Goal: Communication & Community: Ask a question

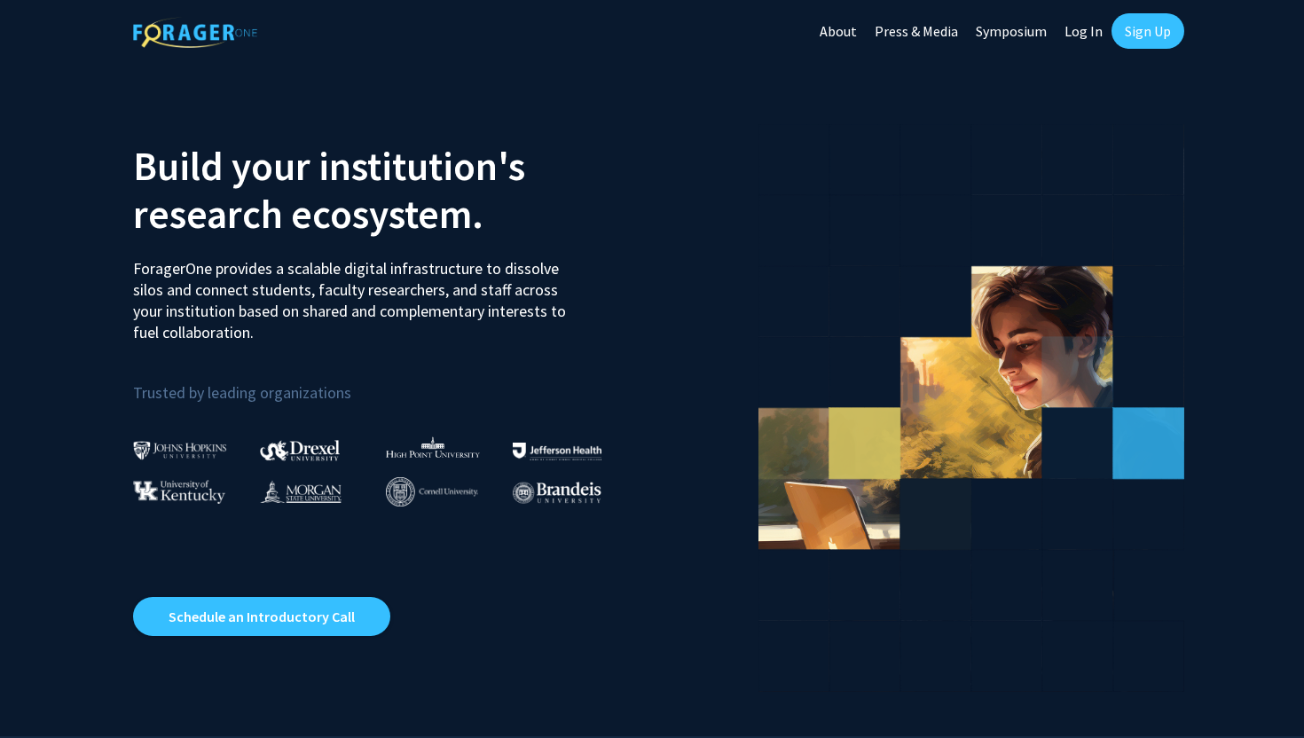
click at [1154, 32] on link "Sign Up" at bounding box center [1148, 30] width 73 height 35
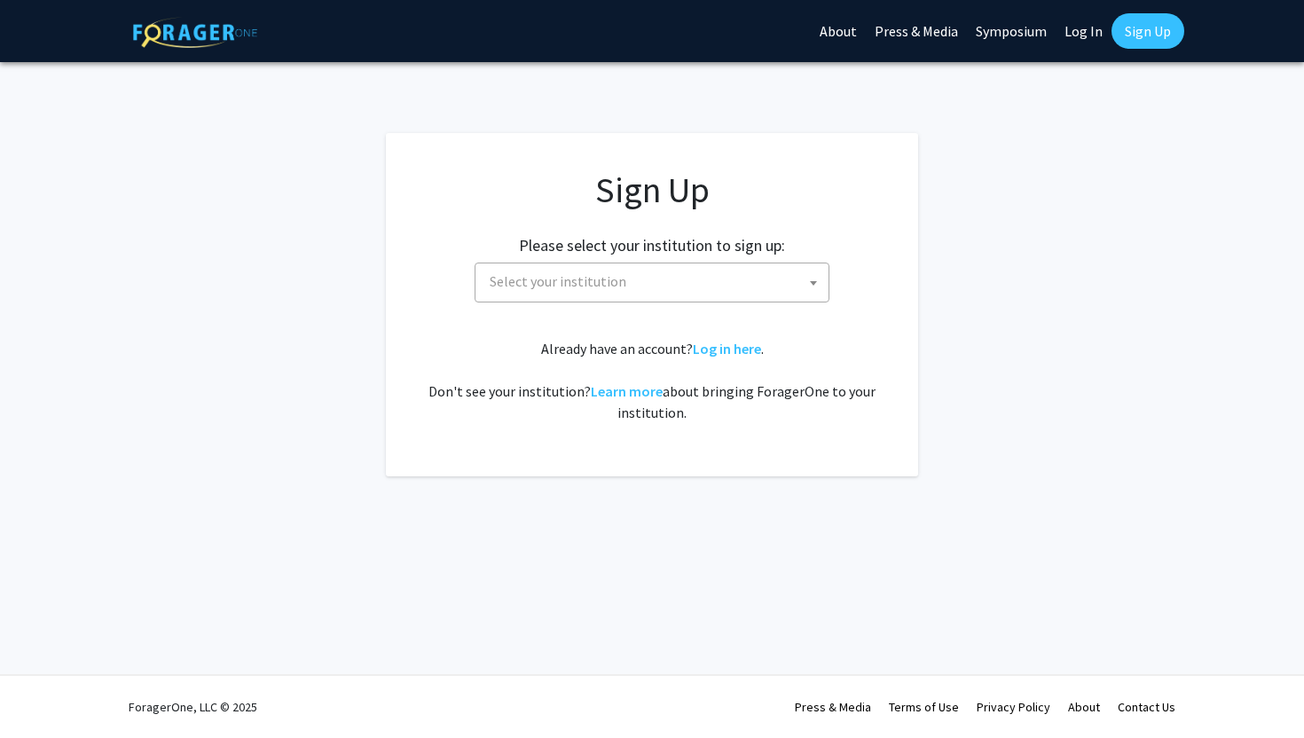
click at [699, 266] on span "Select your institution" at bounding box center [656, 282] width 346 height 36
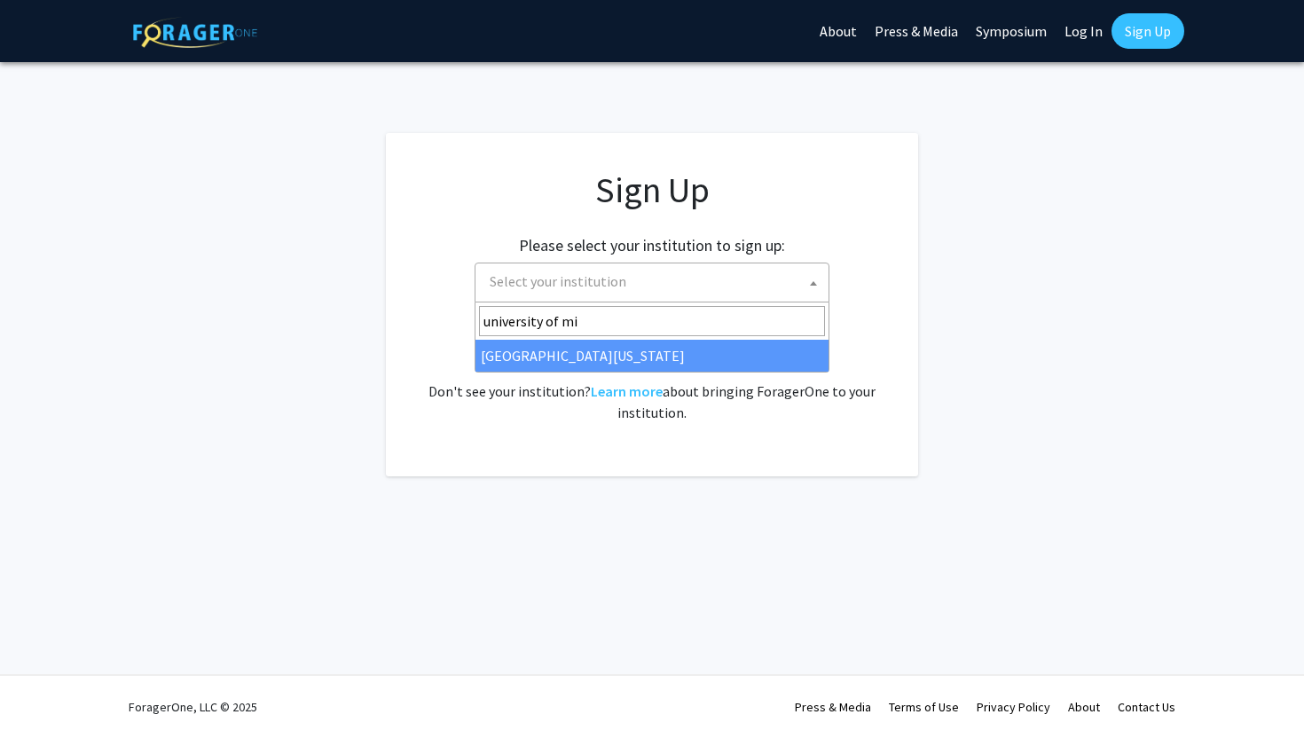
type input "university of mi"
select select "33"
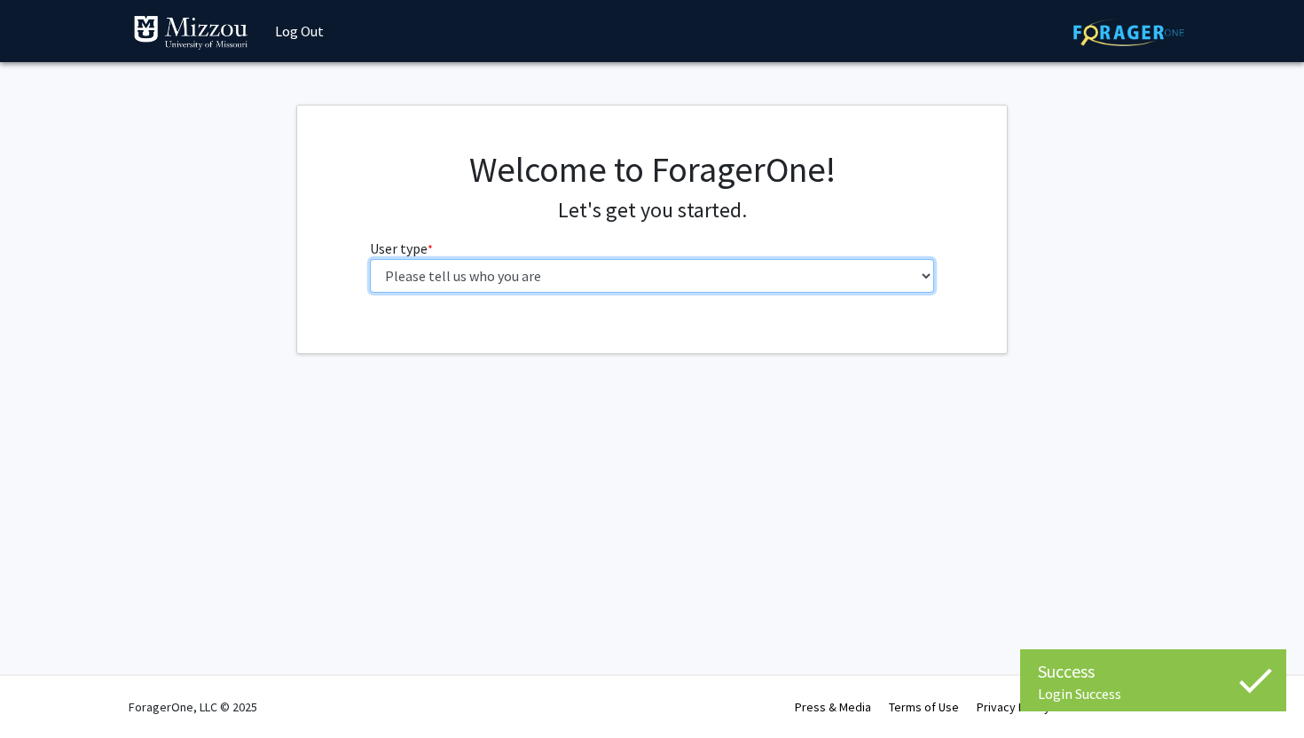
click at [649, 281] on select "Please tell us who you are Undergraduate Student Master's Student Doctoral Cand…" at bounding box center [652, 276] width 565 height 34
select select "1: undergrad"
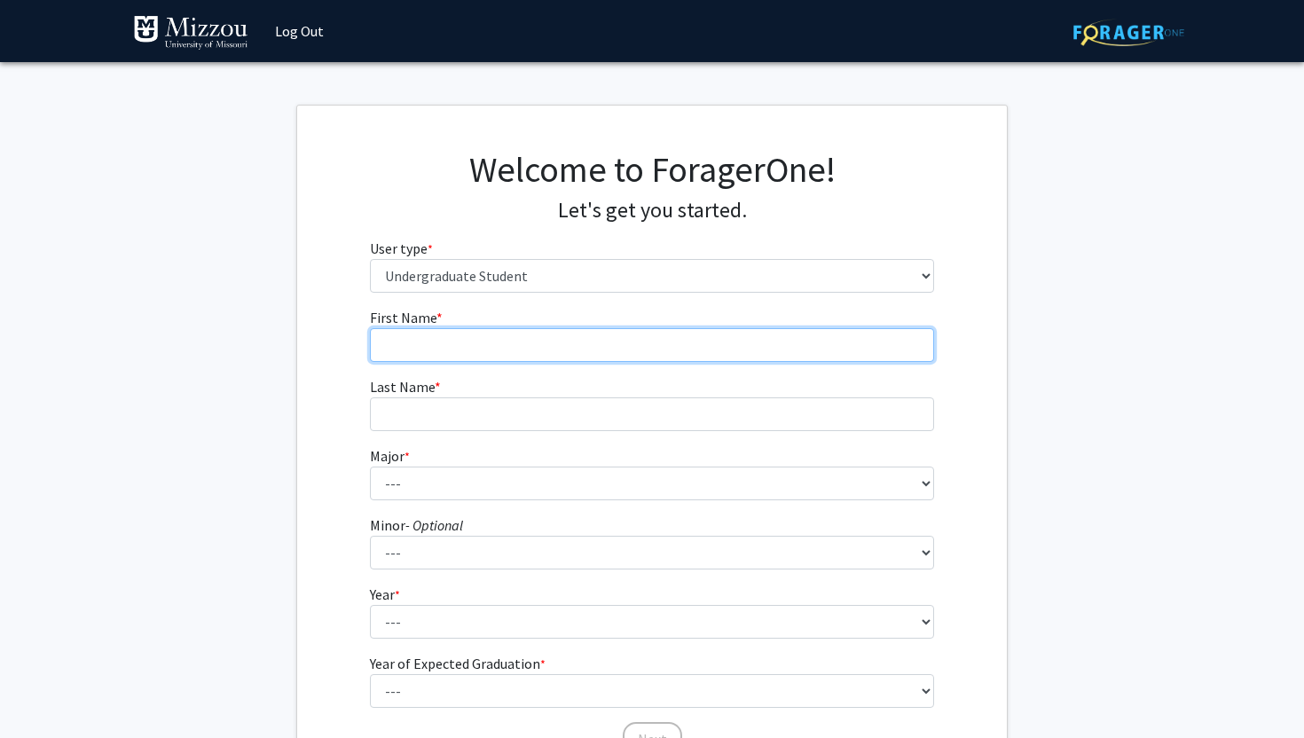
click at [562, 342] on input "First Name * required" at bounding box center [652, 345] width 565 height 34
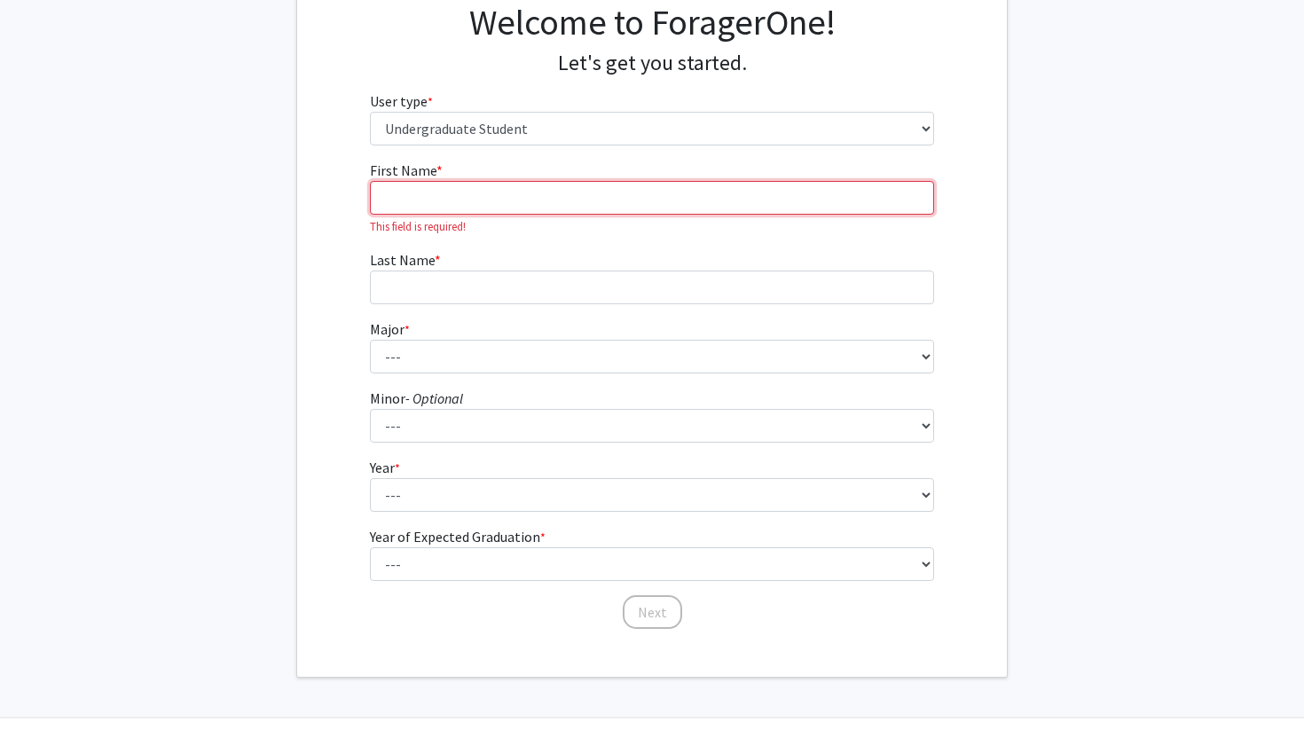
scroll to position [135, 0]
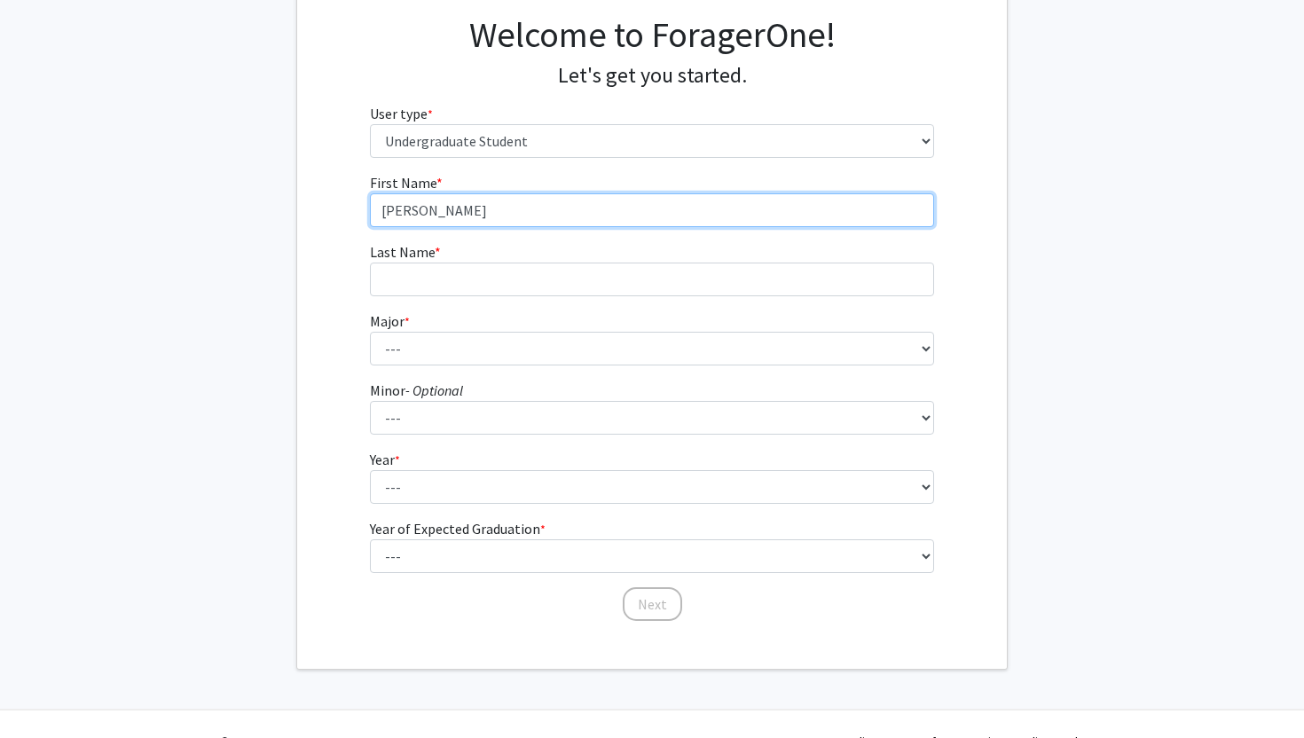
type input "[PERSON_NAME]"
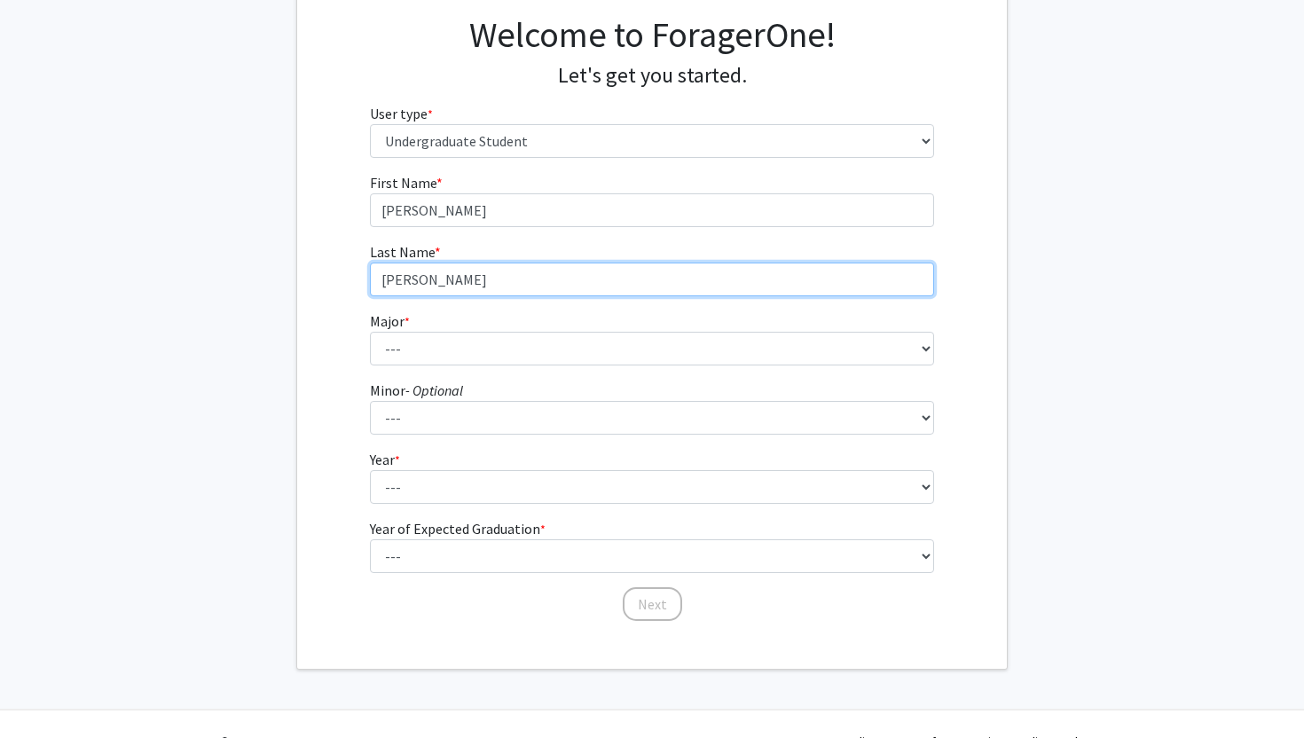
type input "[PERSON_NAME]"
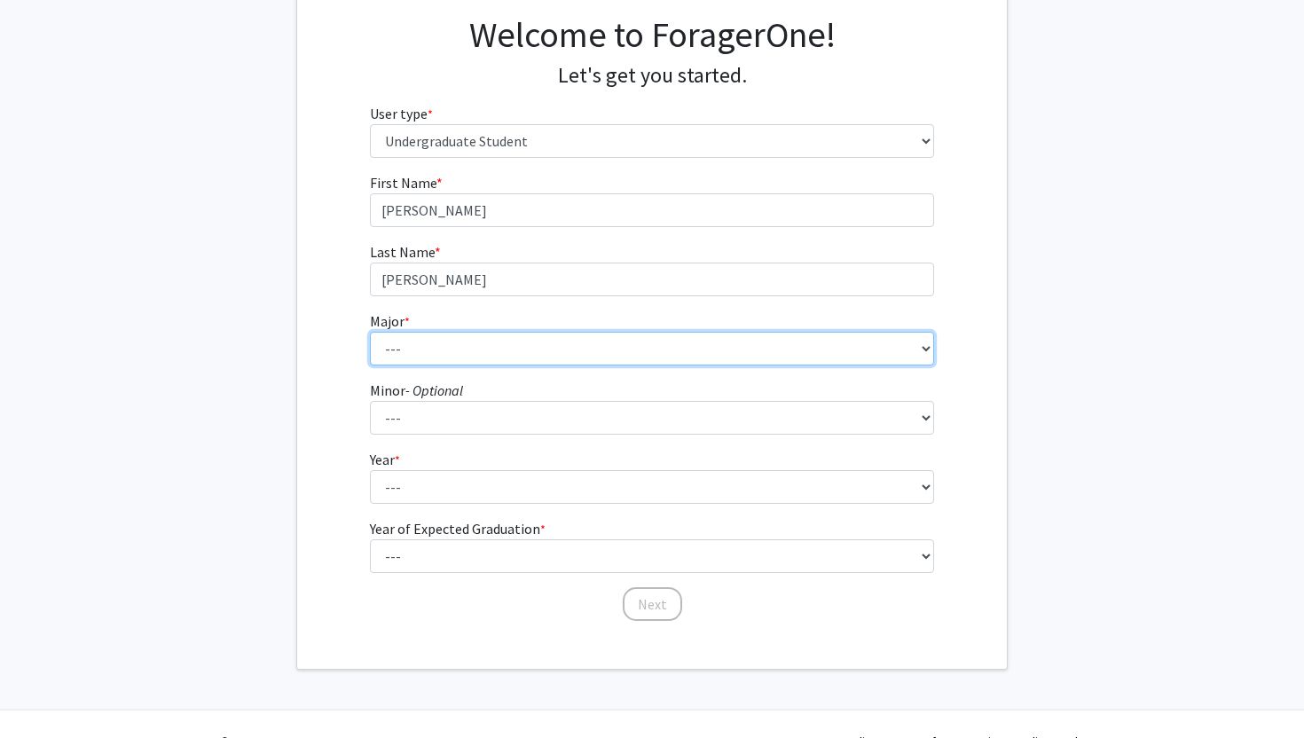
click at [509, 345] on select "--- Agribusiness Management Agricultural Education Agricultural Education: Comm…" at bounding box center [652, 349] width 565 height 34
select select "135: 2628"
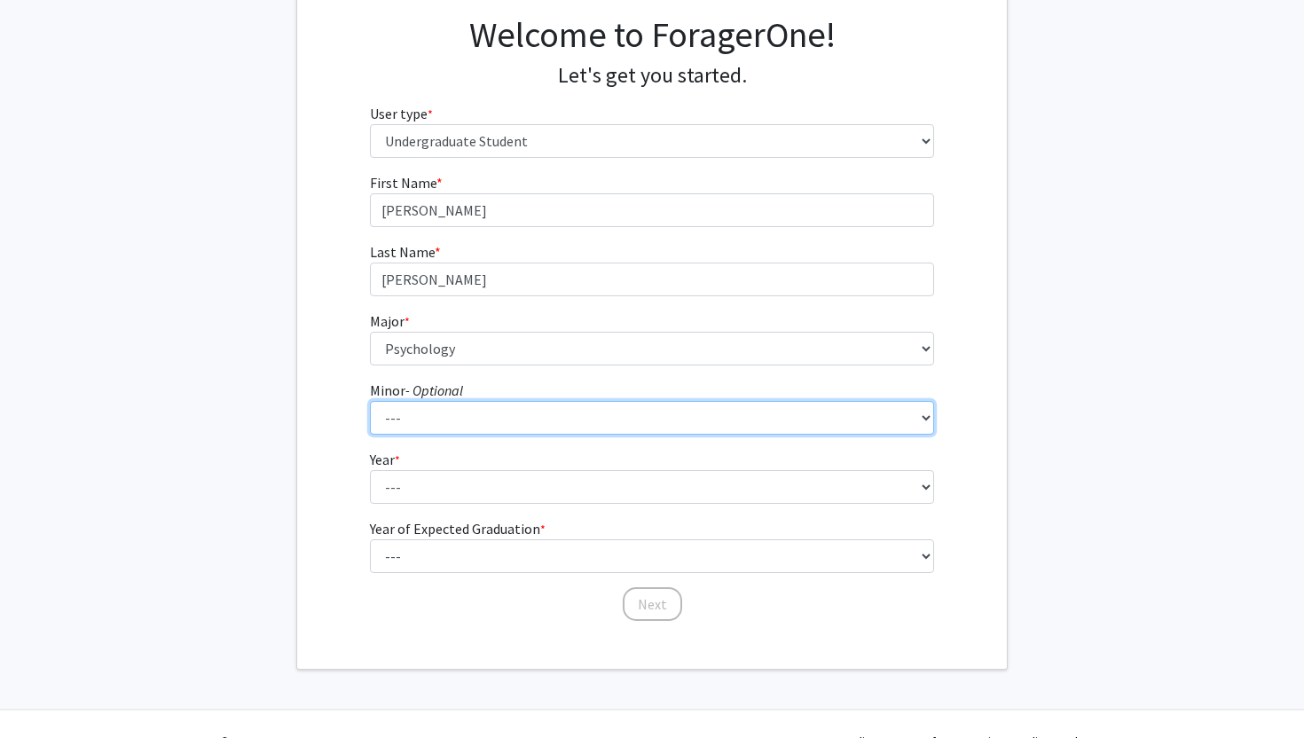
click at [469, 416] on select "--- Accountancy Aerospace Engineering Aerospace Studies Agribusiness Management…" at bounding box center [652, 418] width 565 height 34
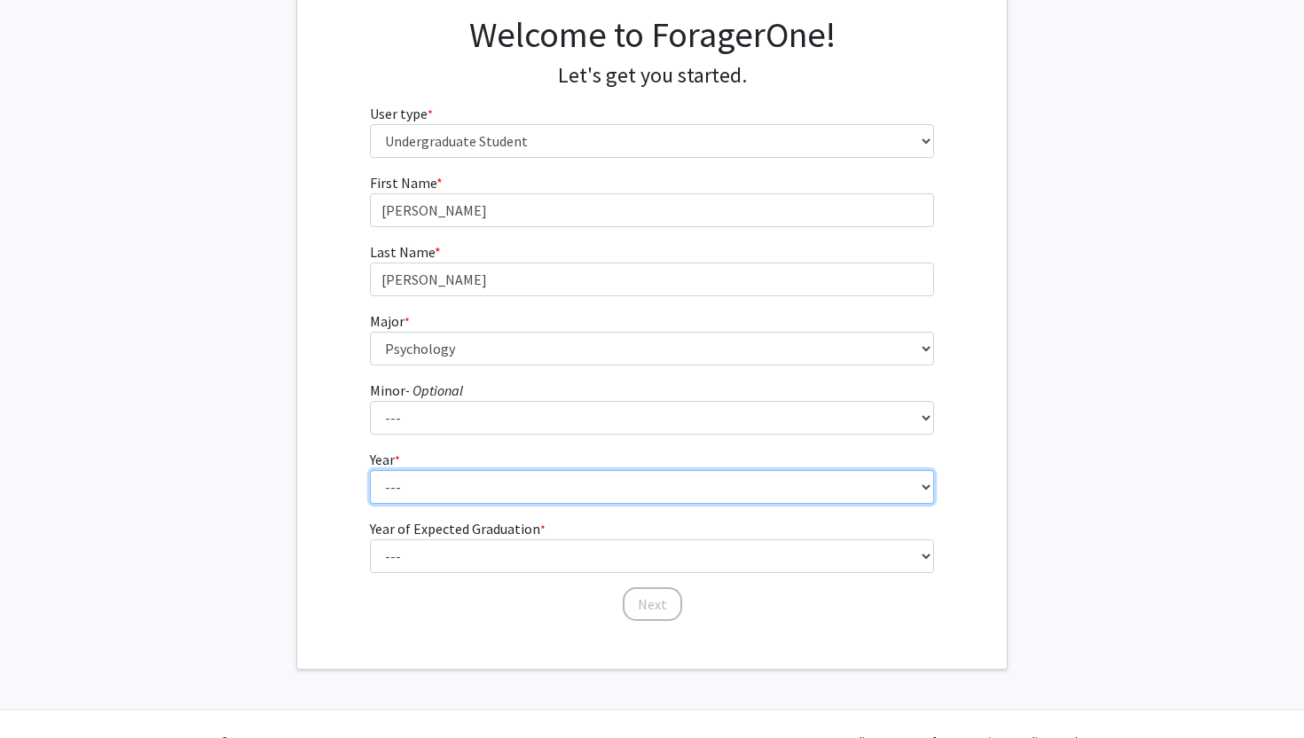
click at [416, 487] on select "--- First-year Sophomore Junior Senior Postbaccalaureate Certificate" at bounding box center [652, 487] width 565 height 34
select select "4: senior"
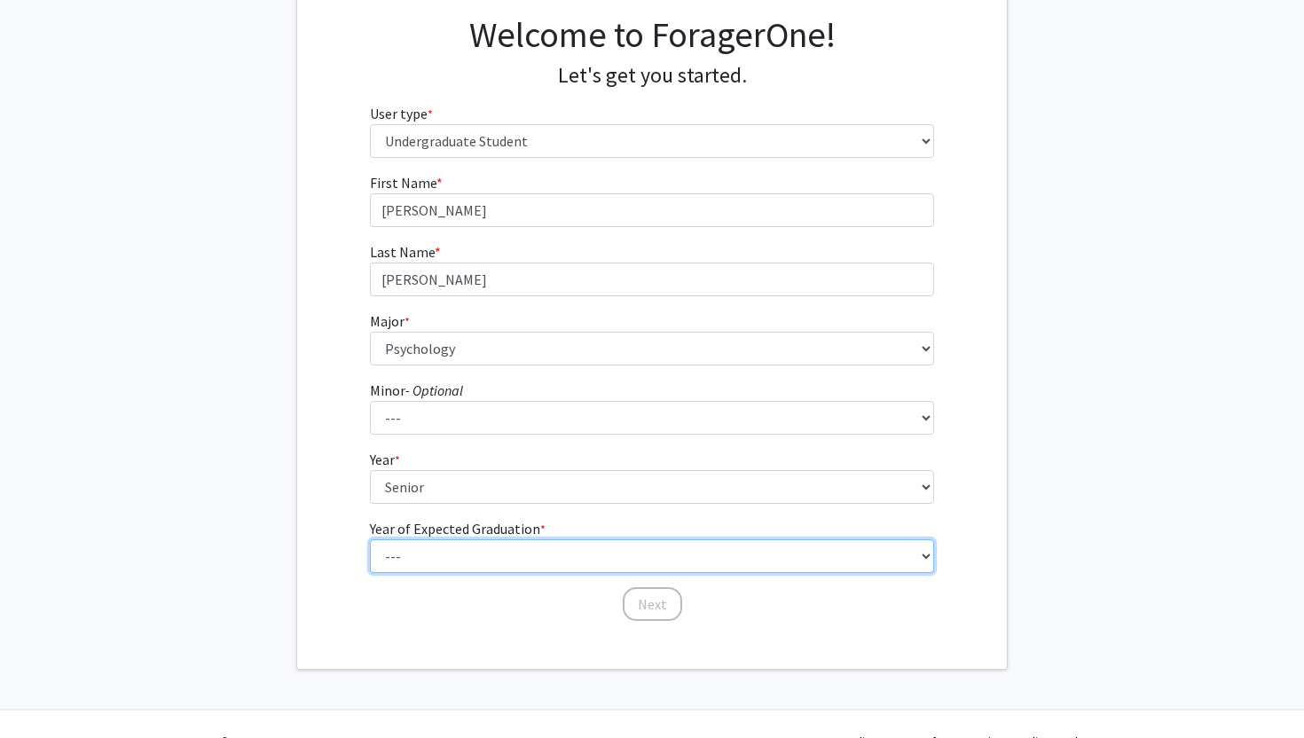
click at [429, 560] on select "--- 2025 2026 2027 2028 2029 2030 2031 2032 2033 2034" at bounding box center [652, 556] width 565 height 34
select select "2: 2026"
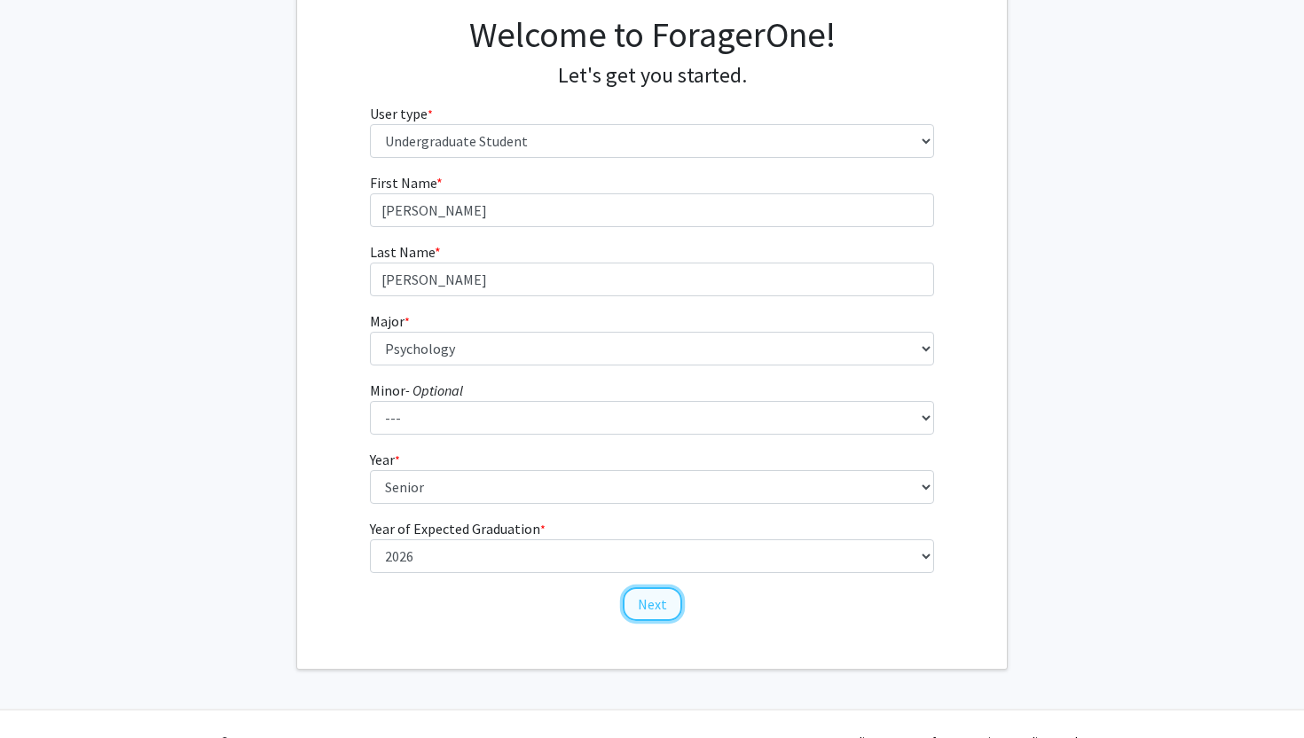
click at [662, 602] on button "Next" at bounding box center [652, 604] width 59 height 34
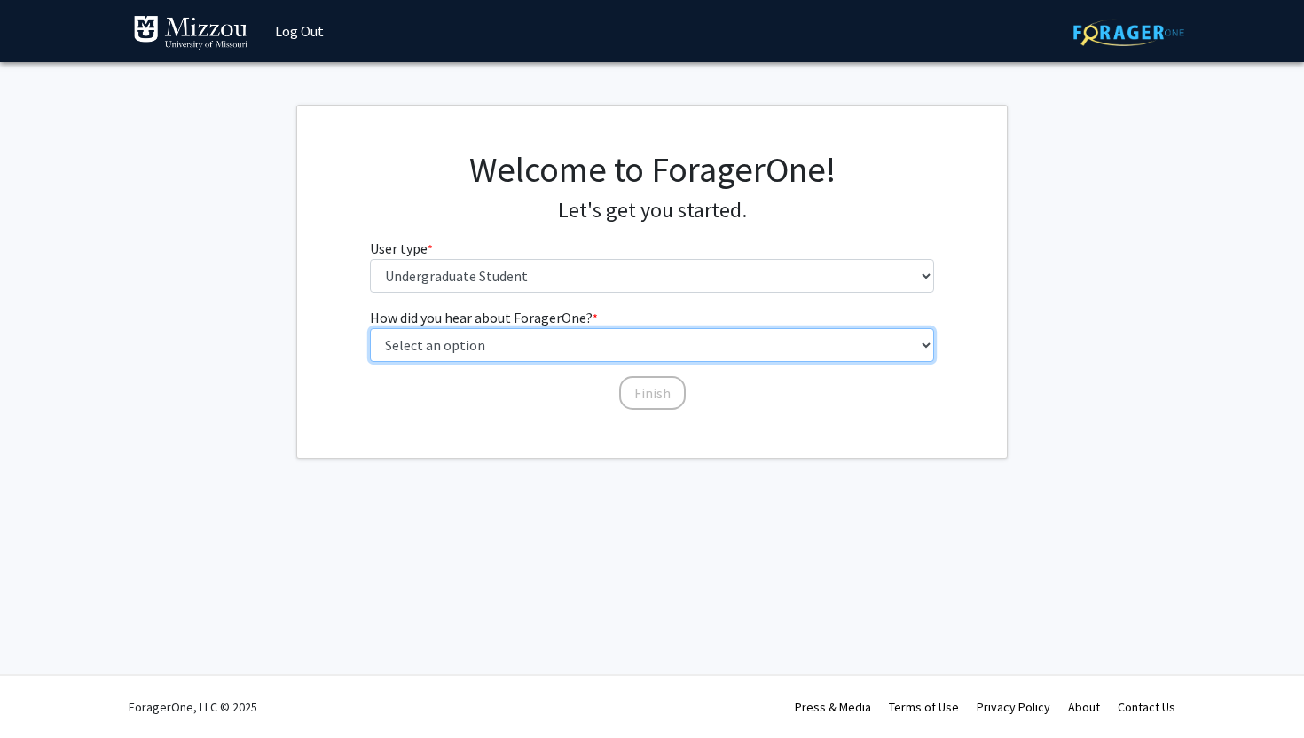
click at [616, 344] on select "Select an option Peer/student recommendation Faculty/staff recommendation Unive…" at bounding box center [652, 345] width 565 height 34
select select "2: faculty_recommendation"
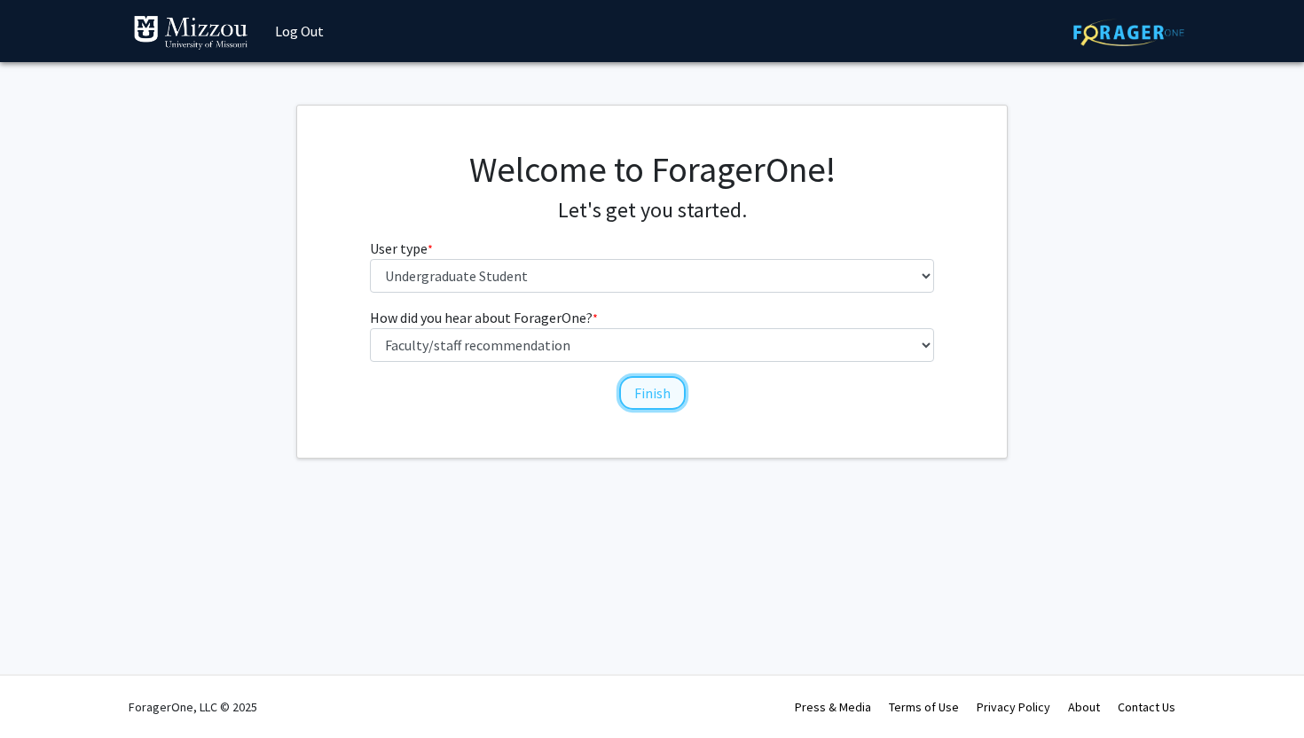
click at [654, 395] on button "Finish" at bounding box center [652, 393] width 67 height 34
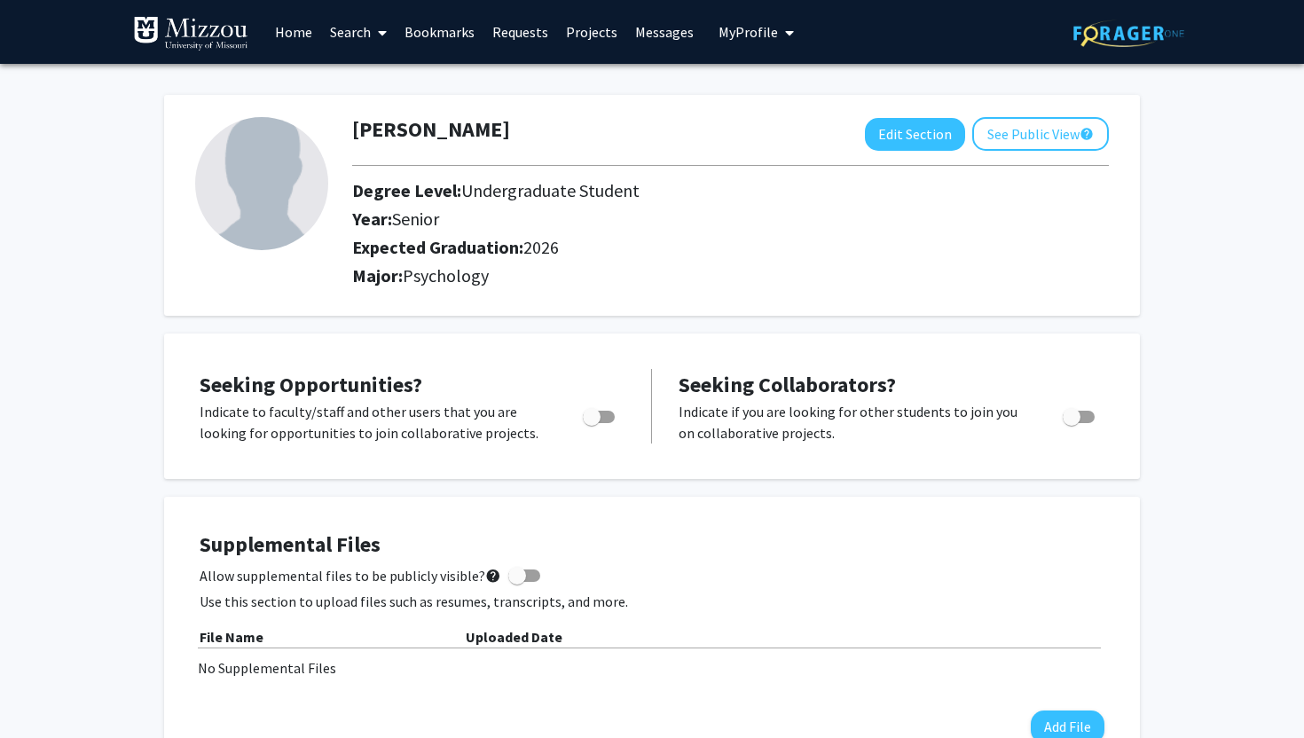
click at [345, 33] on link "Search" at bounding box center [358, 32] width 75 height 62
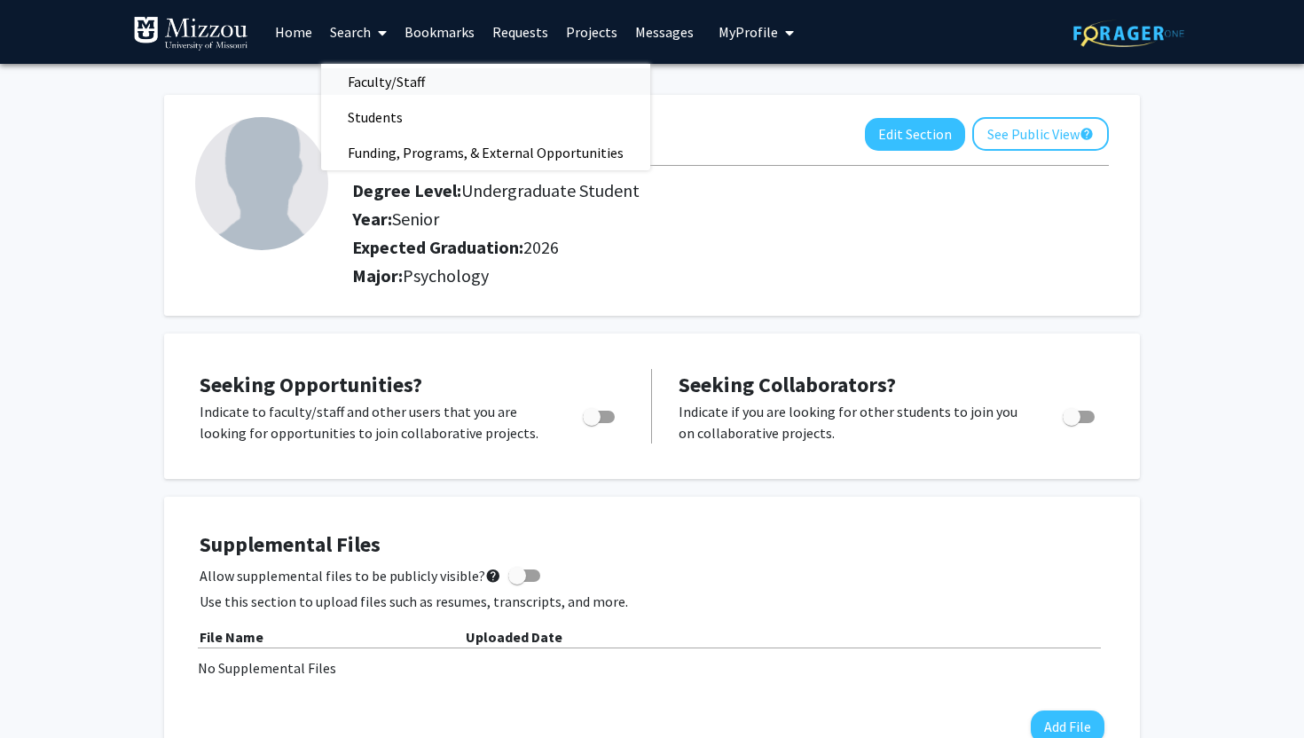
click at [374, 83] on span "Faculty/Staff" at bounding box center [386, 81] width 130 height 35
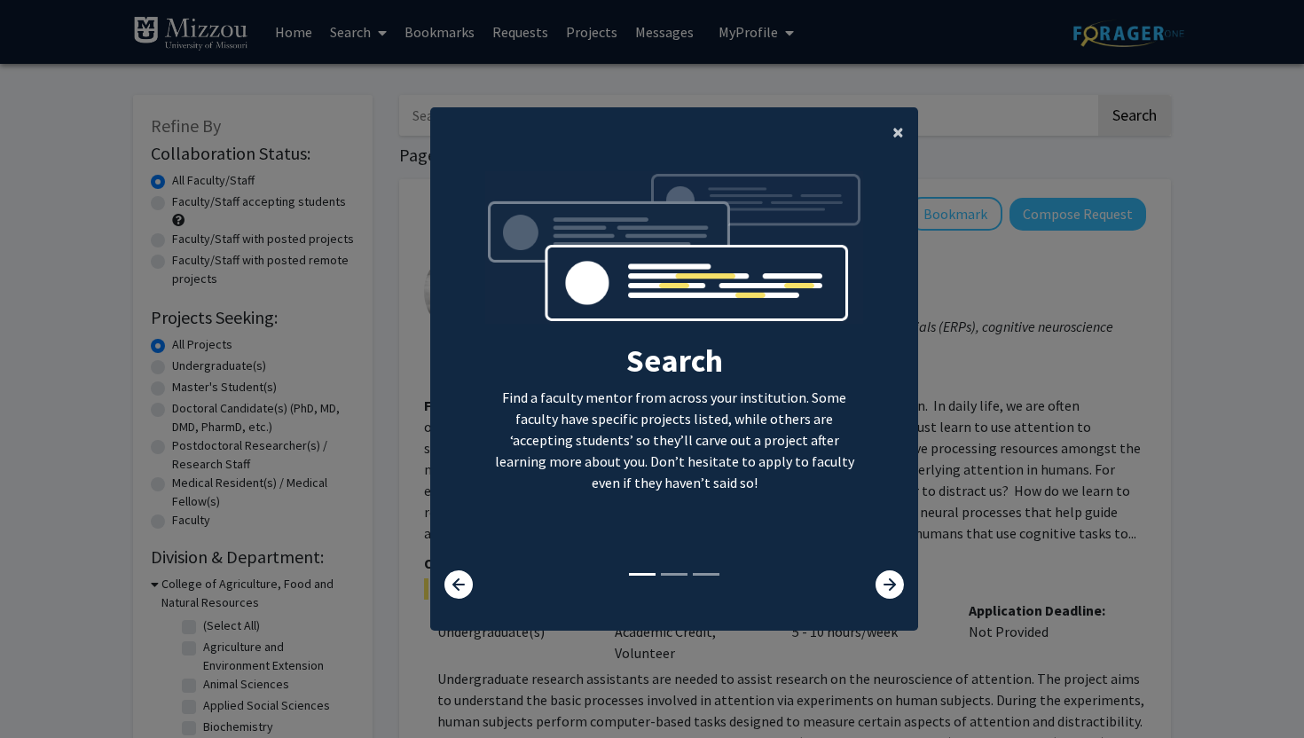
click at [888, 138] on button "×" at bounding box center [898, 132] width 40 height 50
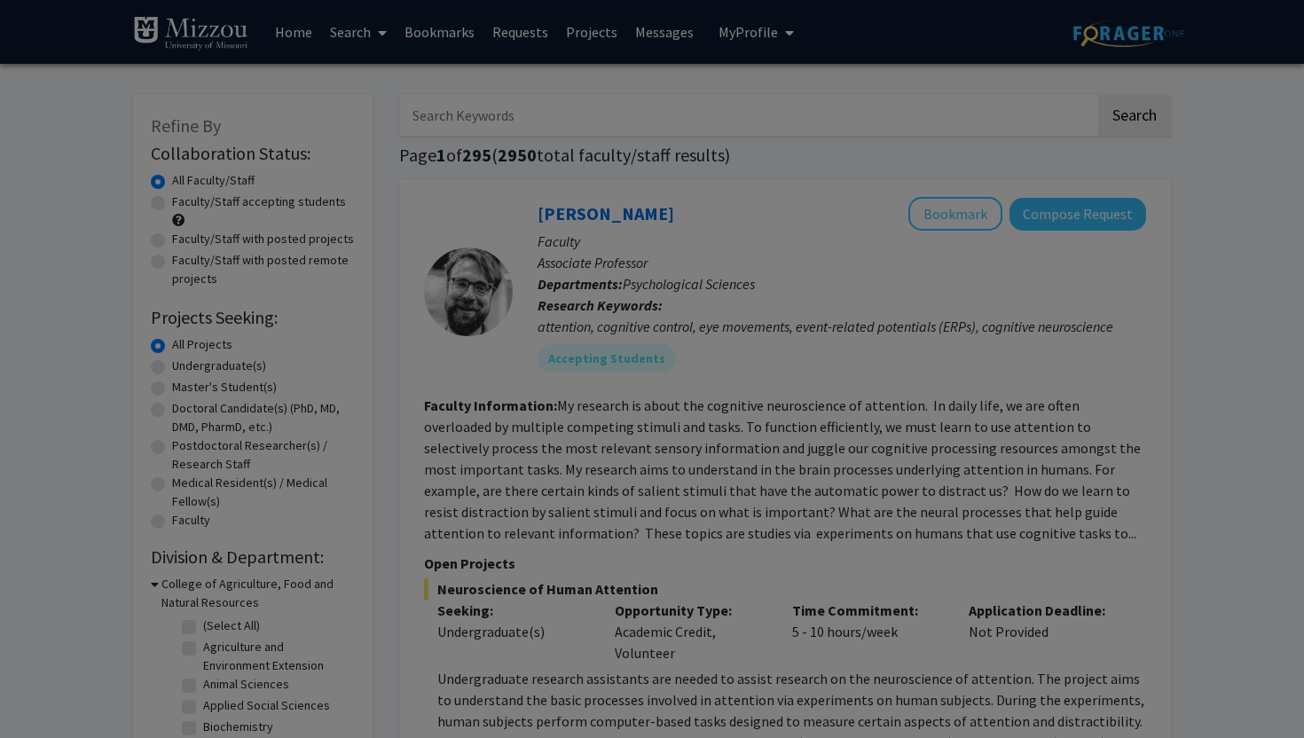
click at [825, 104] on img at bounding box center [674, 84] width 379 height 170
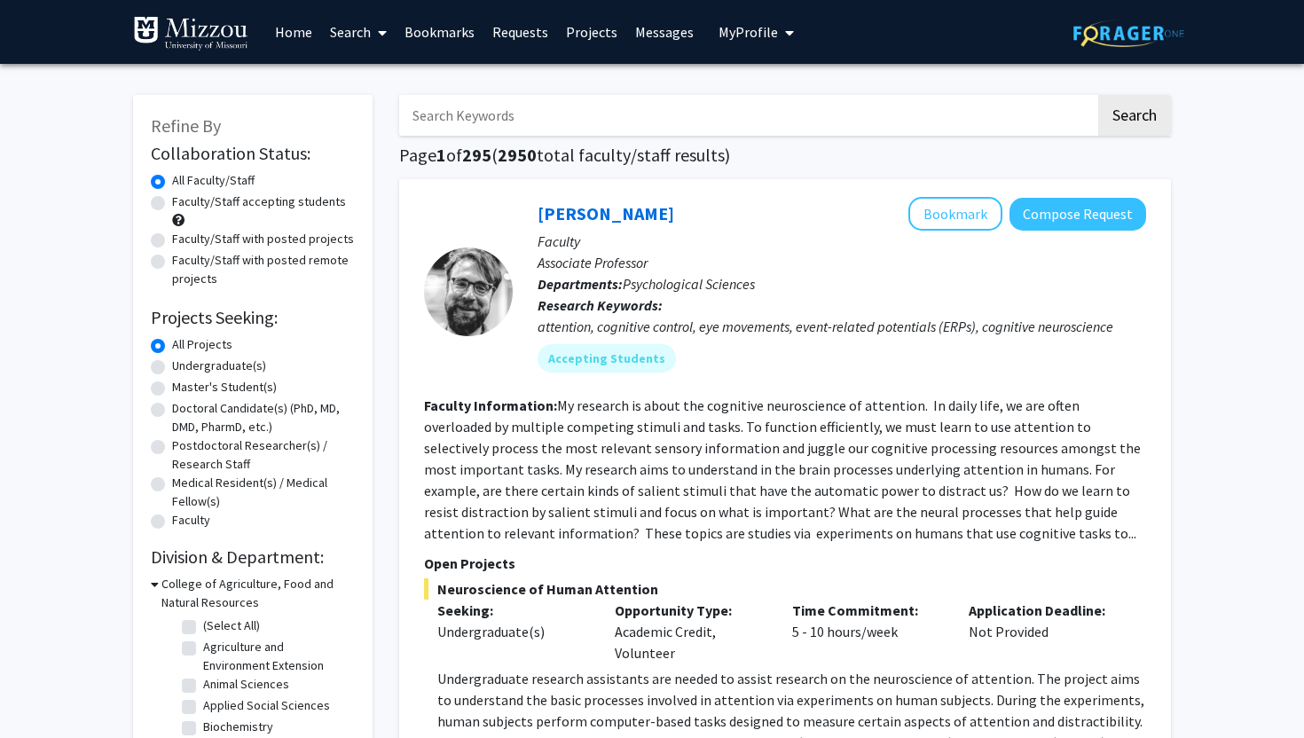
click at [782, 114] on input "Search Keywords" at bounding box center [747, 115] width 697 height 41
click at [1098, 95] on button "Search" at bounding box center [1134, 115] width 73 height 41
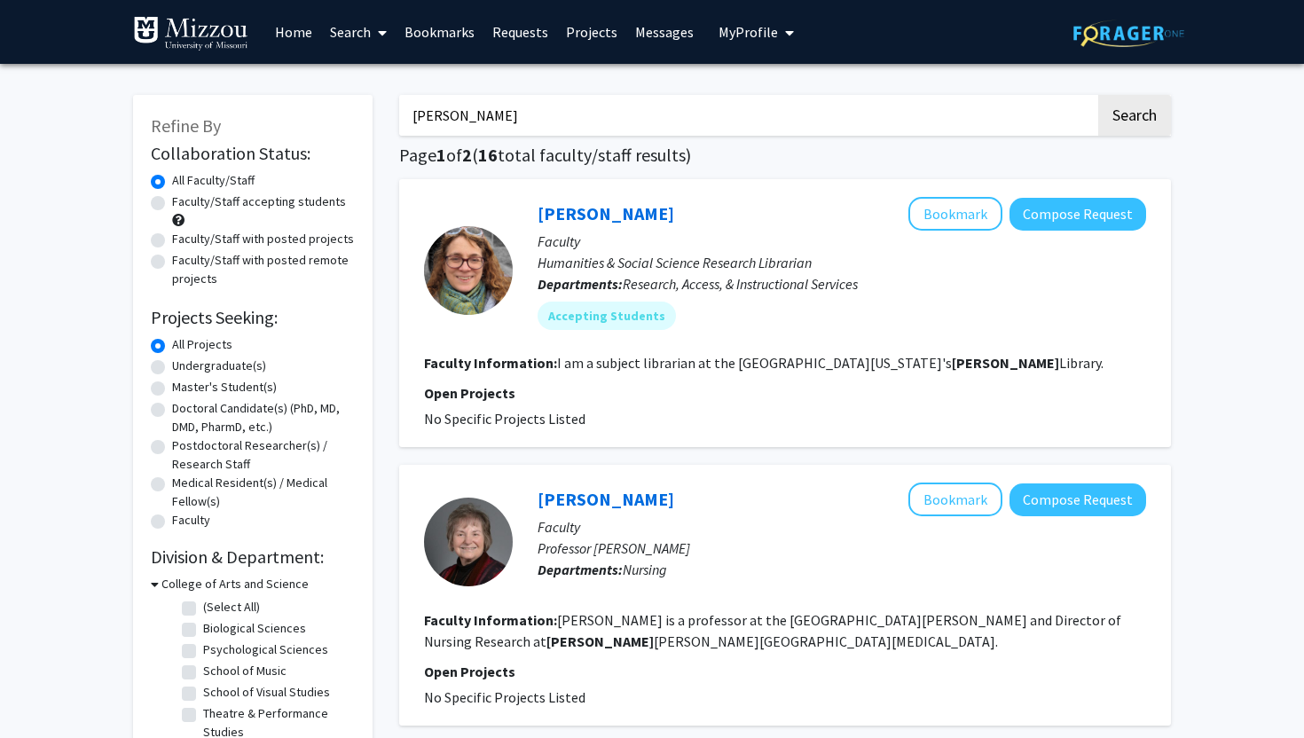
click at [503, 116] on input "[PERSON_NAME]" at bounding box center [747, 115] width 697 height 41
paste input "[PERSON_NAME]"
type input "[PERSON_NAME]"
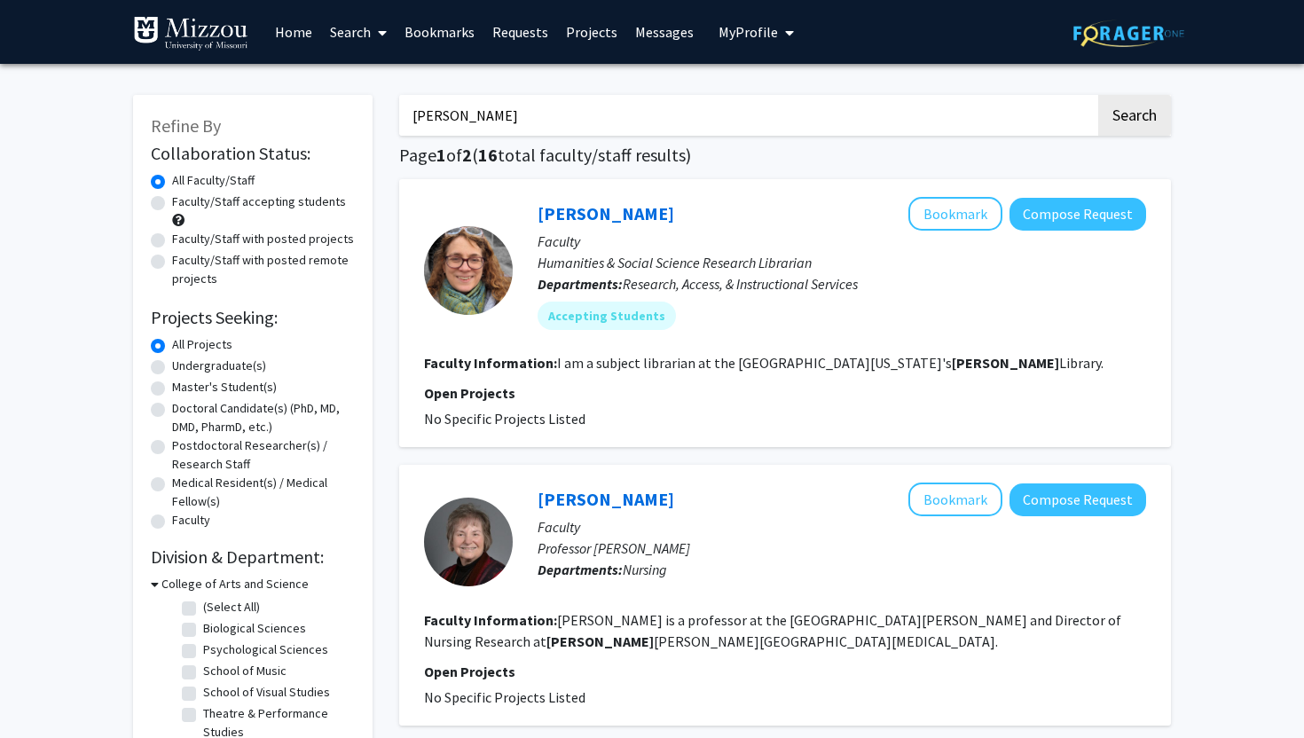
click at [1098, 95] on button "Search" at bounding box center [1134, 115] width 73 height 41
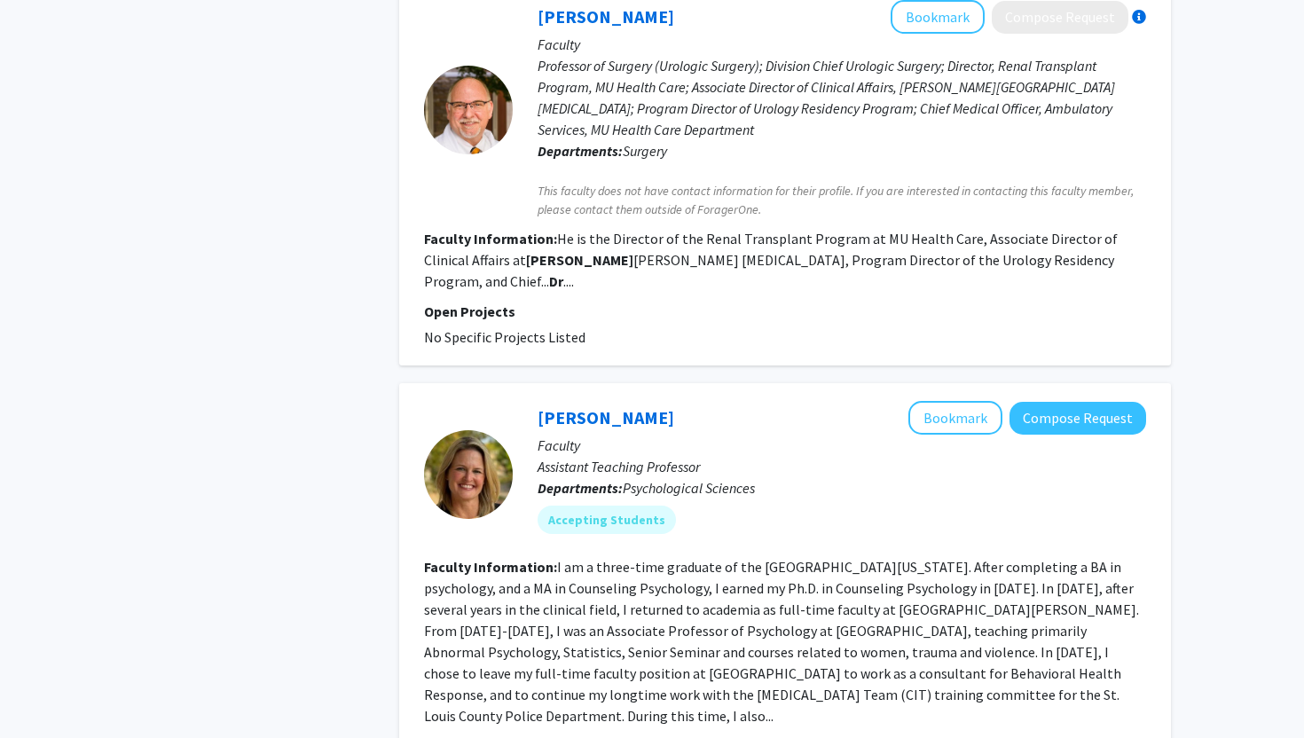
scroll to position [2397, 0]
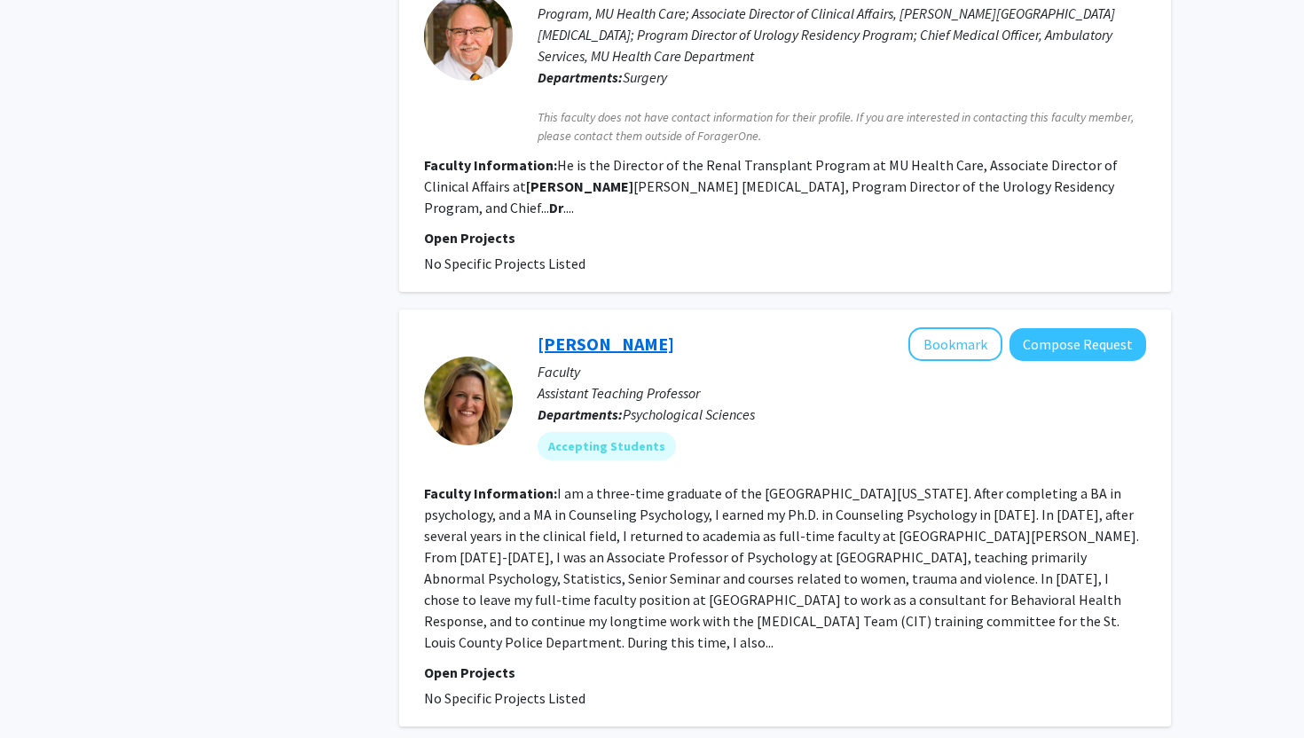
click at [646, 333] on link "[PERSON_NAME]" at bounding box center [606, 344] width 137 height 22
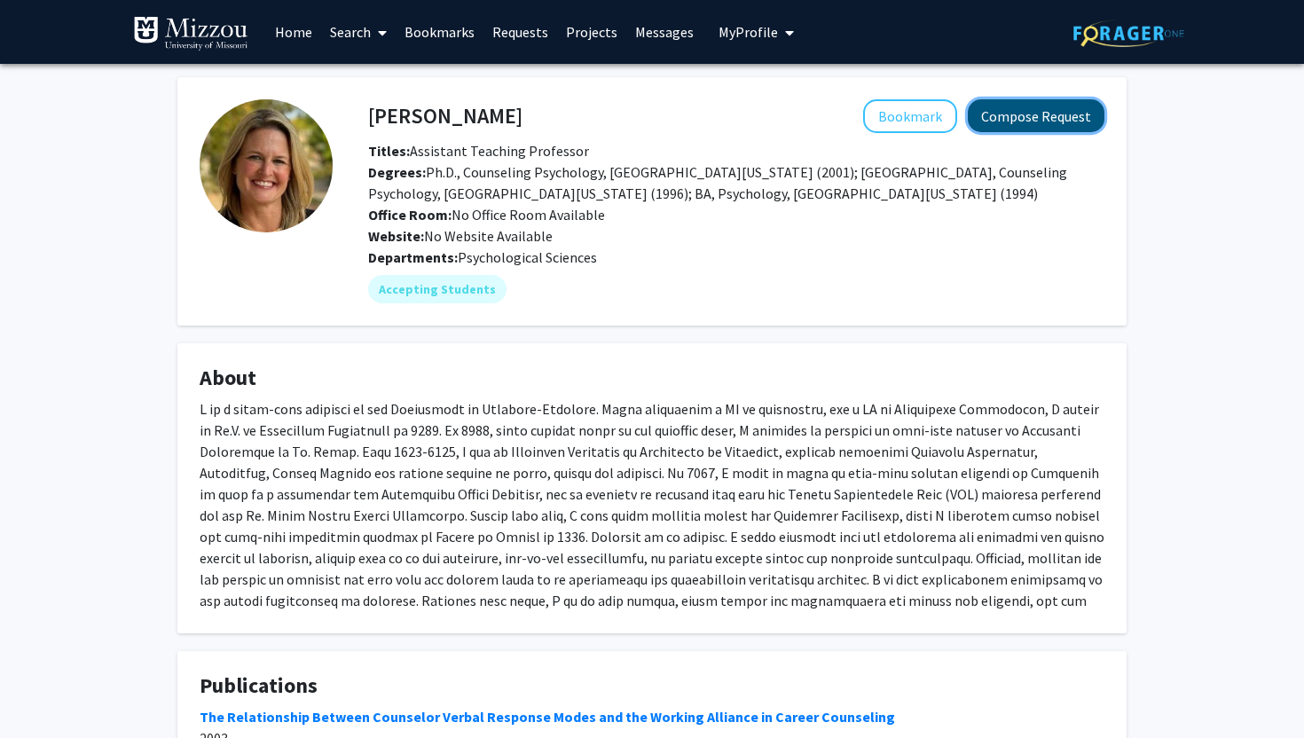
click at [1025, 125] on button "Compose Request" at bounding box center [1036, 115] width 137 height 33
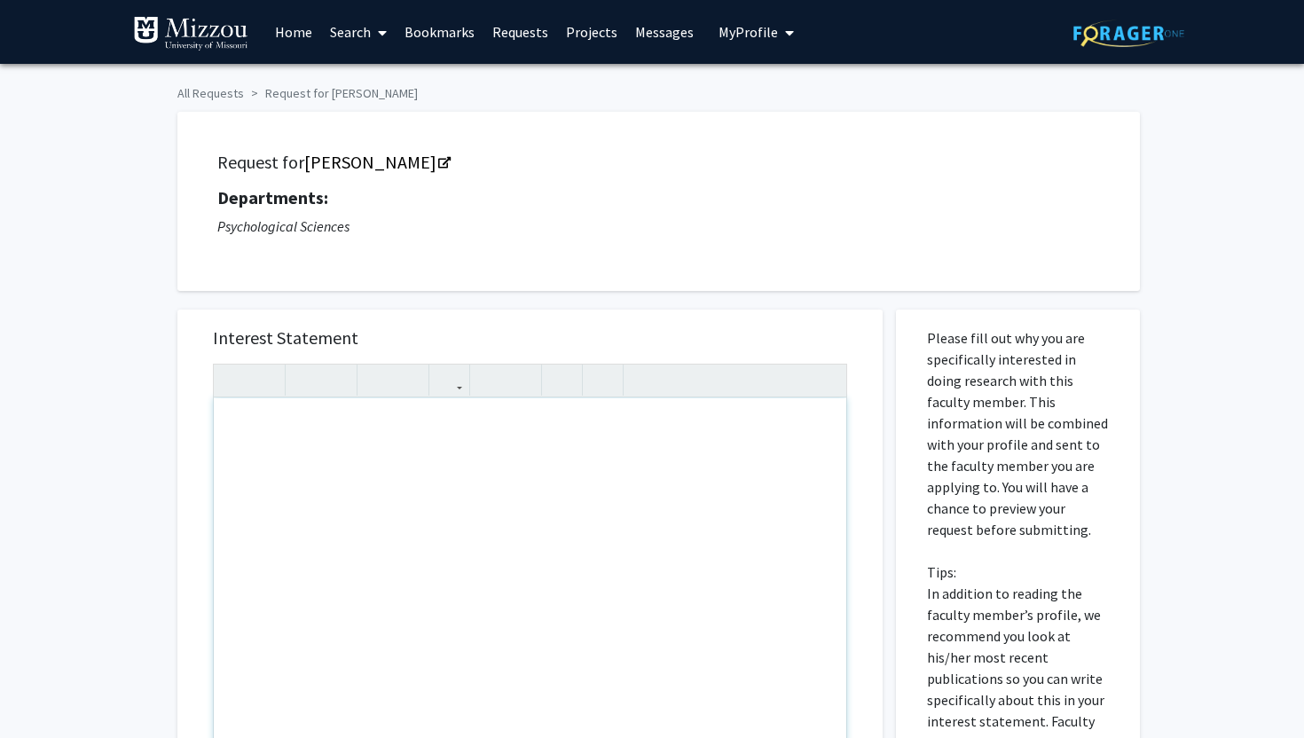
click at [267, 447] on div "Note to users with screen readers: Please press Alt+0 or Option+0 to deactivate…" at bounding box center [530, 601] width 633 height 406
click at [263, 430] on div "Hello, I am requesting to work with you for the class" at bounding box center [530, 601] width 633 height 406
click at [758, 438] on div "Hello, my name is [PERSON_NAME]. I am requesting to work with you for the class" at bounding box center [530, 601] width 633 height 406
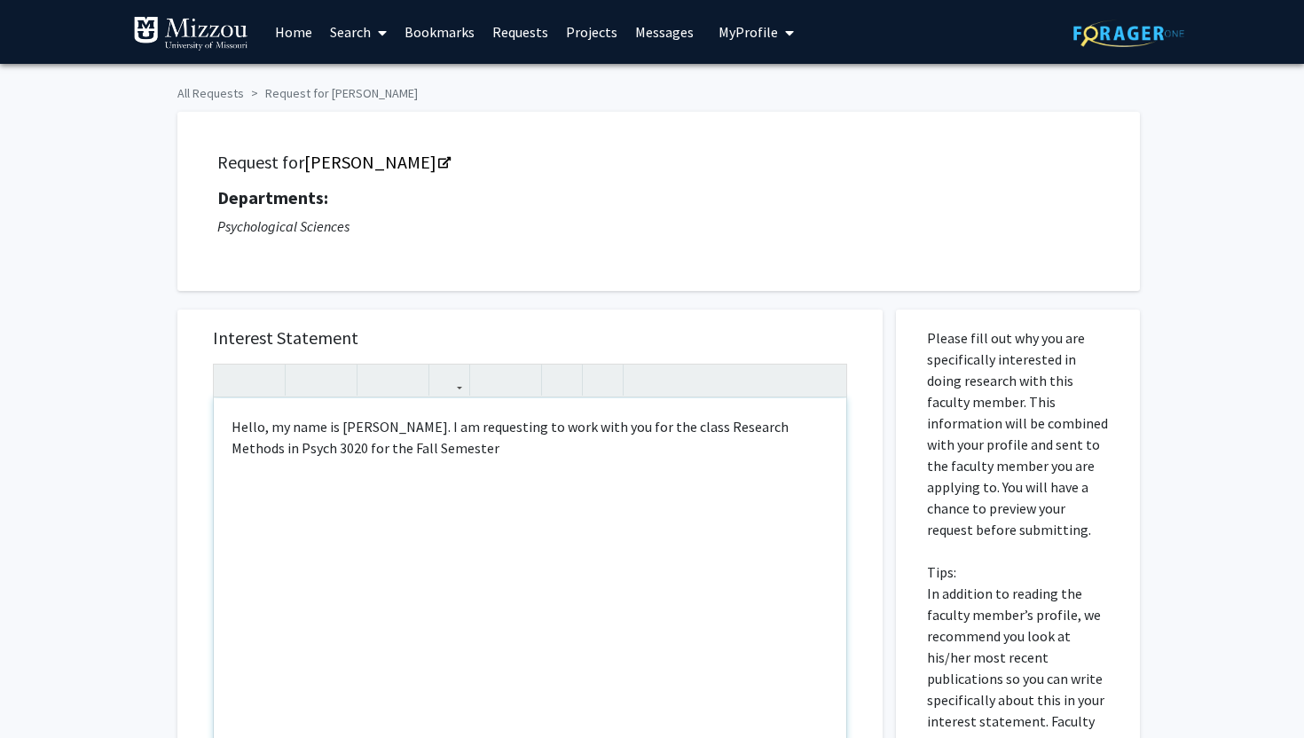
type textarea "Hello, my name is [PERSON_NAME]. I am requesting to work with you for the class…"
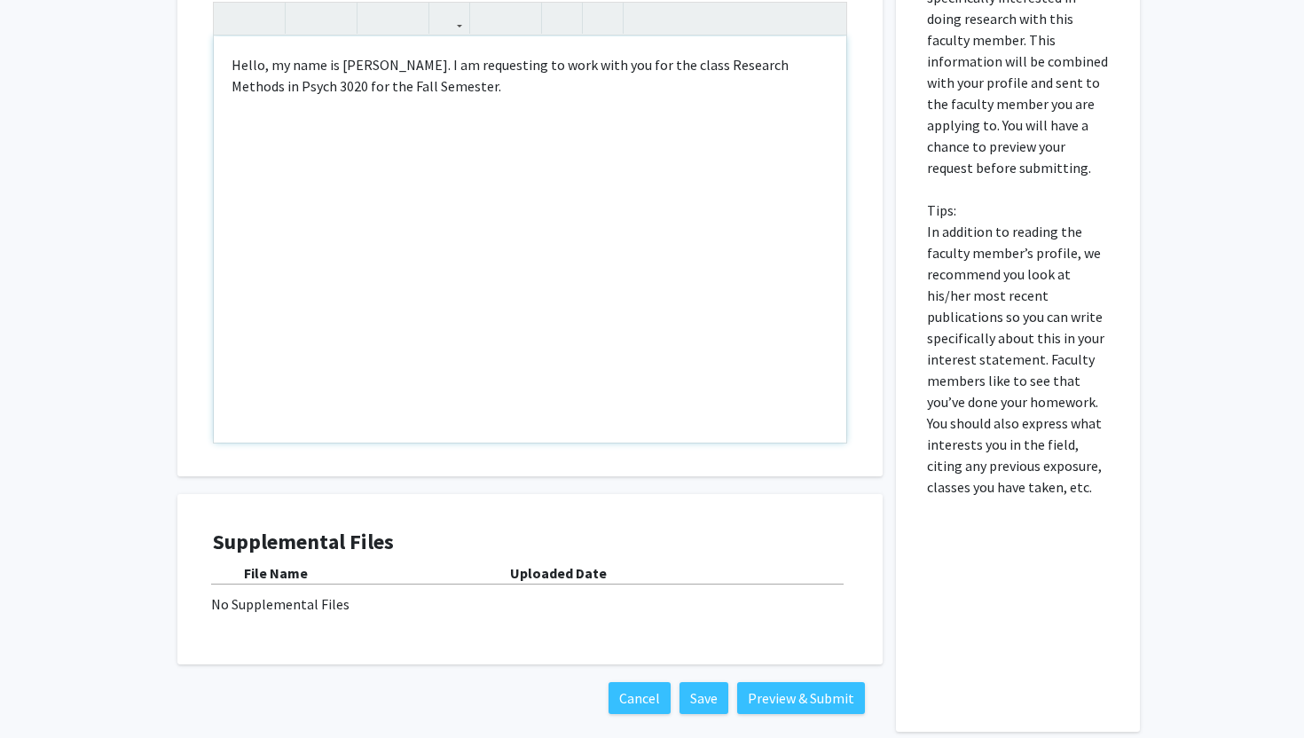
scroll to position [449, 0]
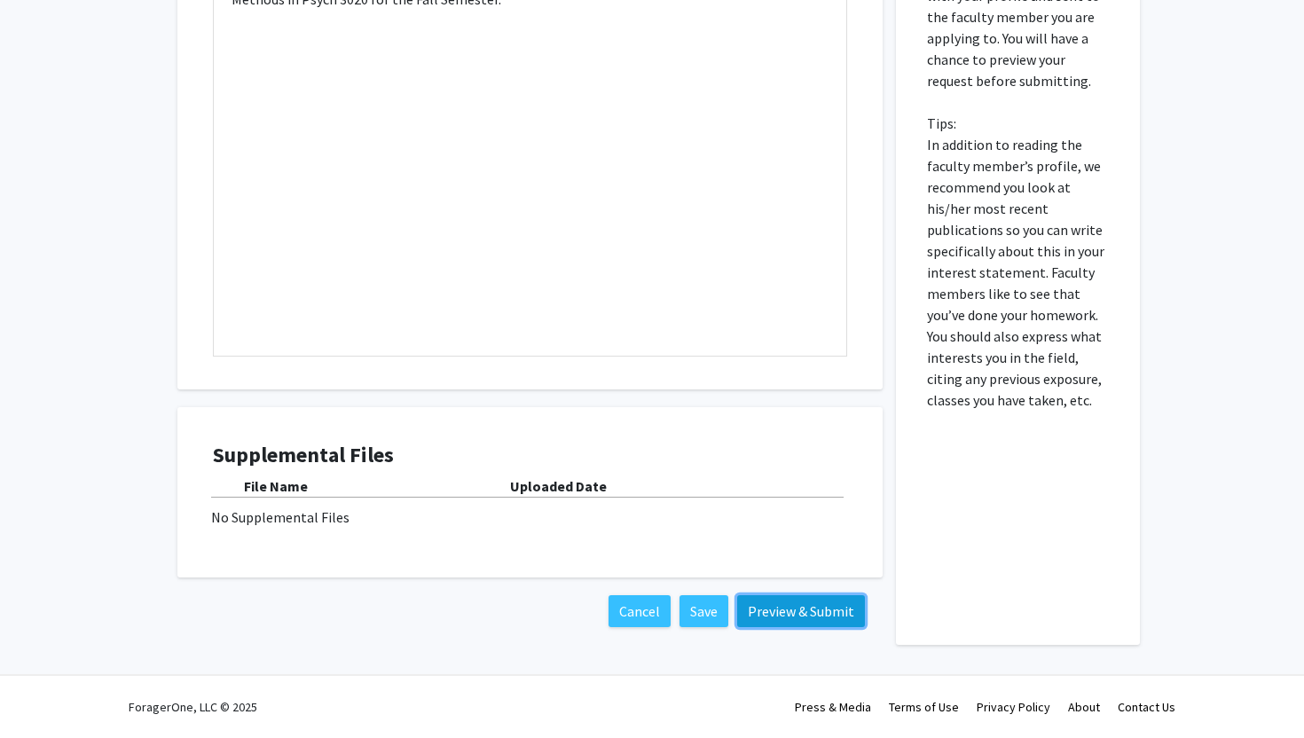
click at [787, 615] on button "Preview & Submit" at bounding box center [801, 611] width 128 height 32
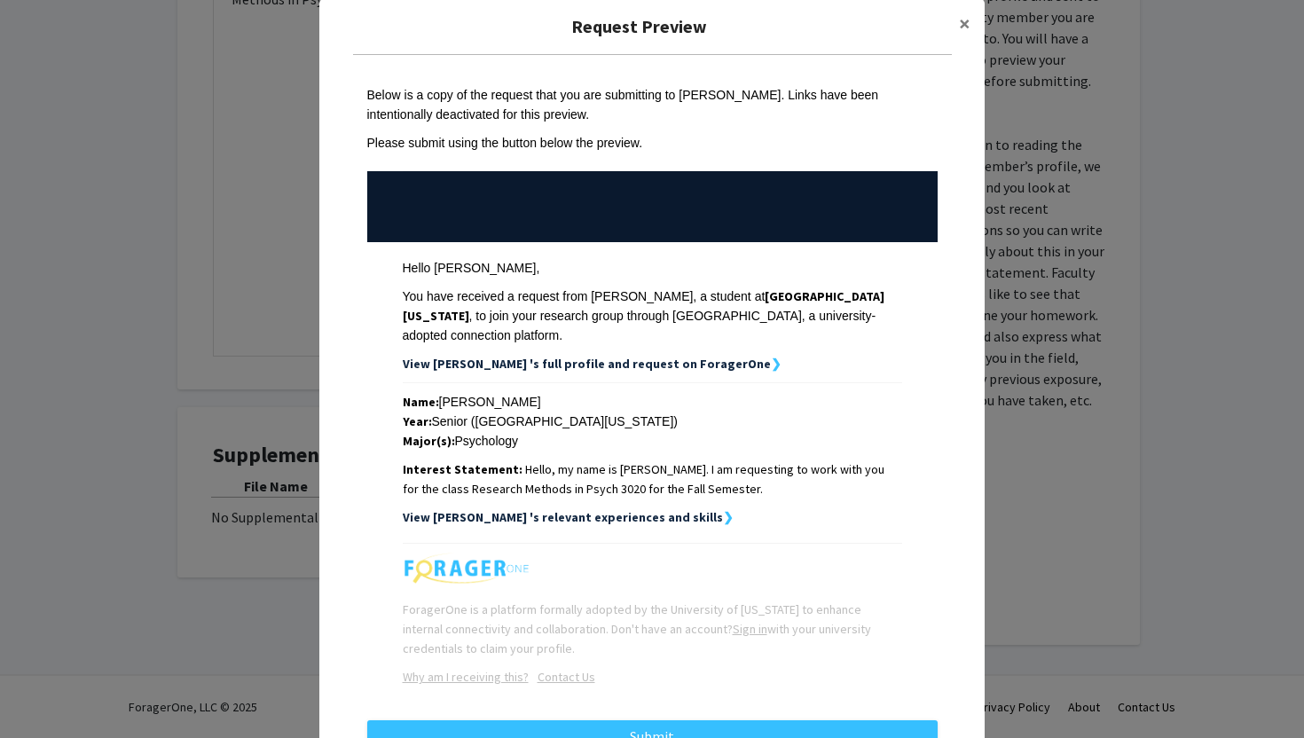
scroll to position [86, 0]
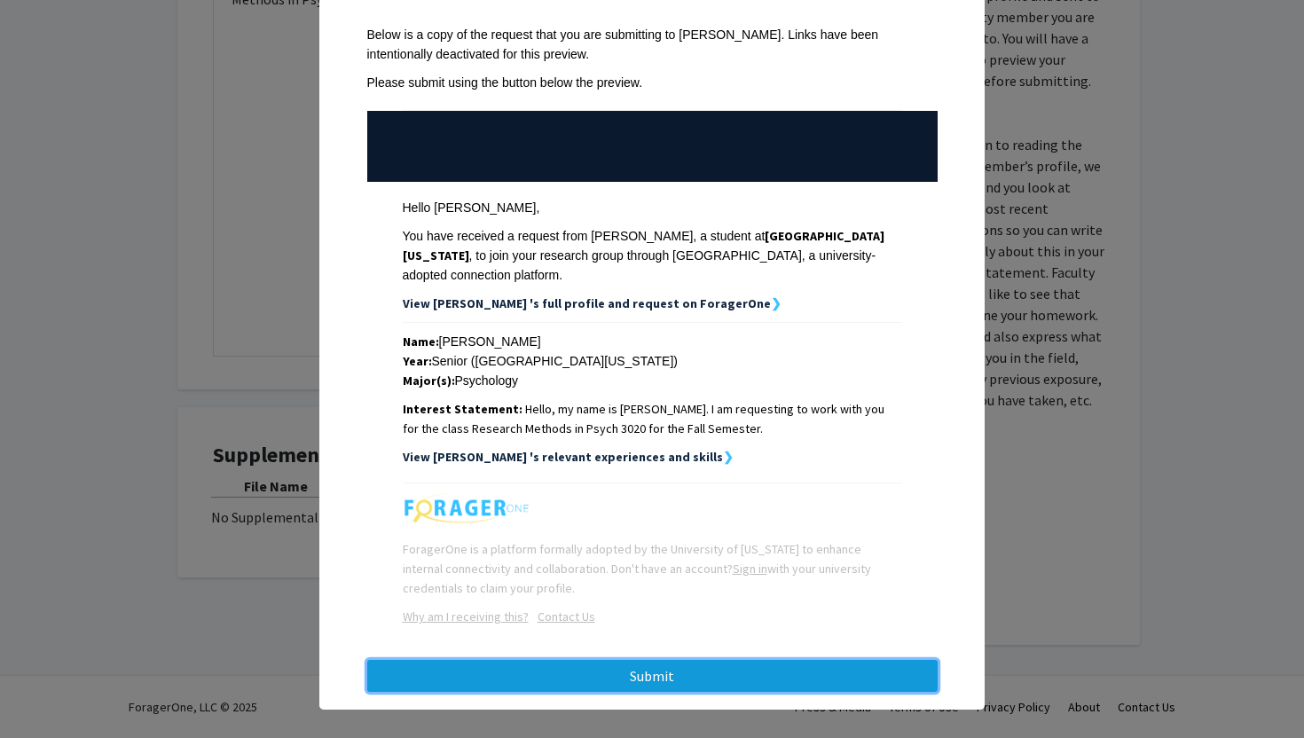
click at [550, 669] on button "Submit" at bounding box center [652, 676] width 571 height 32
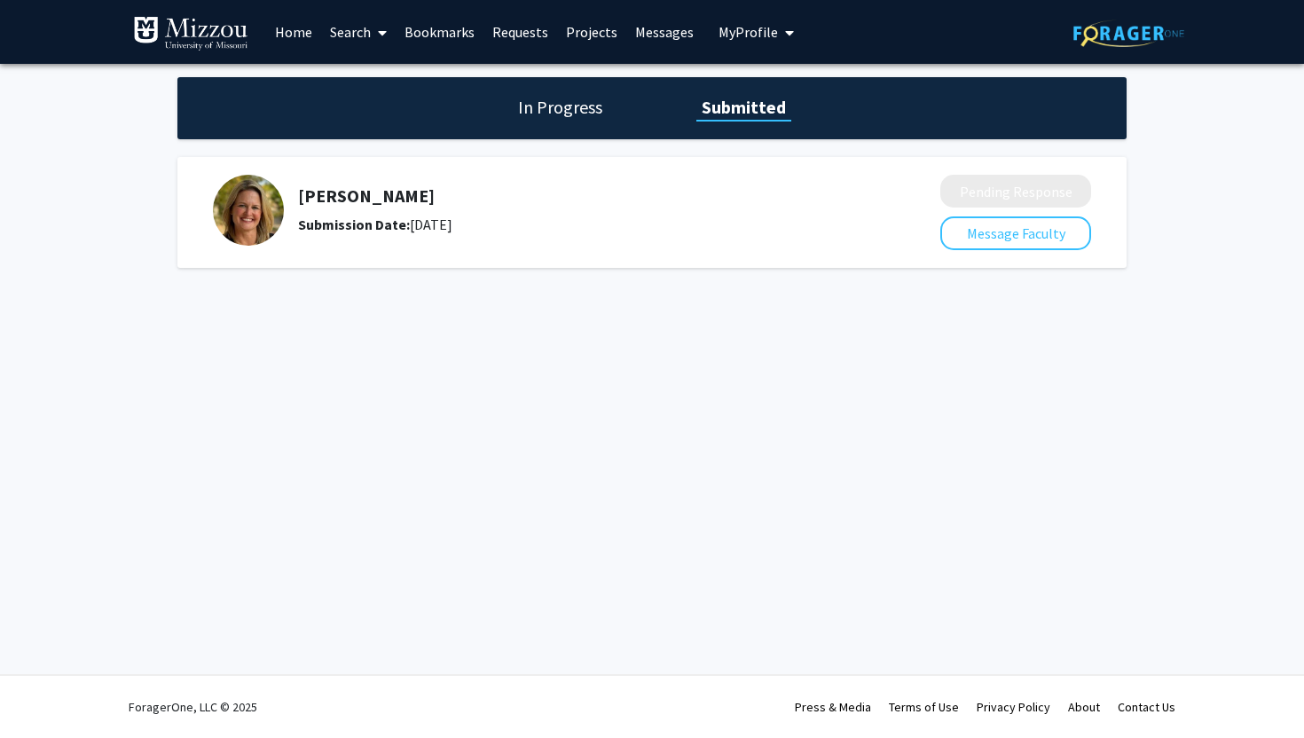
click at [552, 104] on h1 "In Progress" at bounding box center [560, 107] width 95 height 25
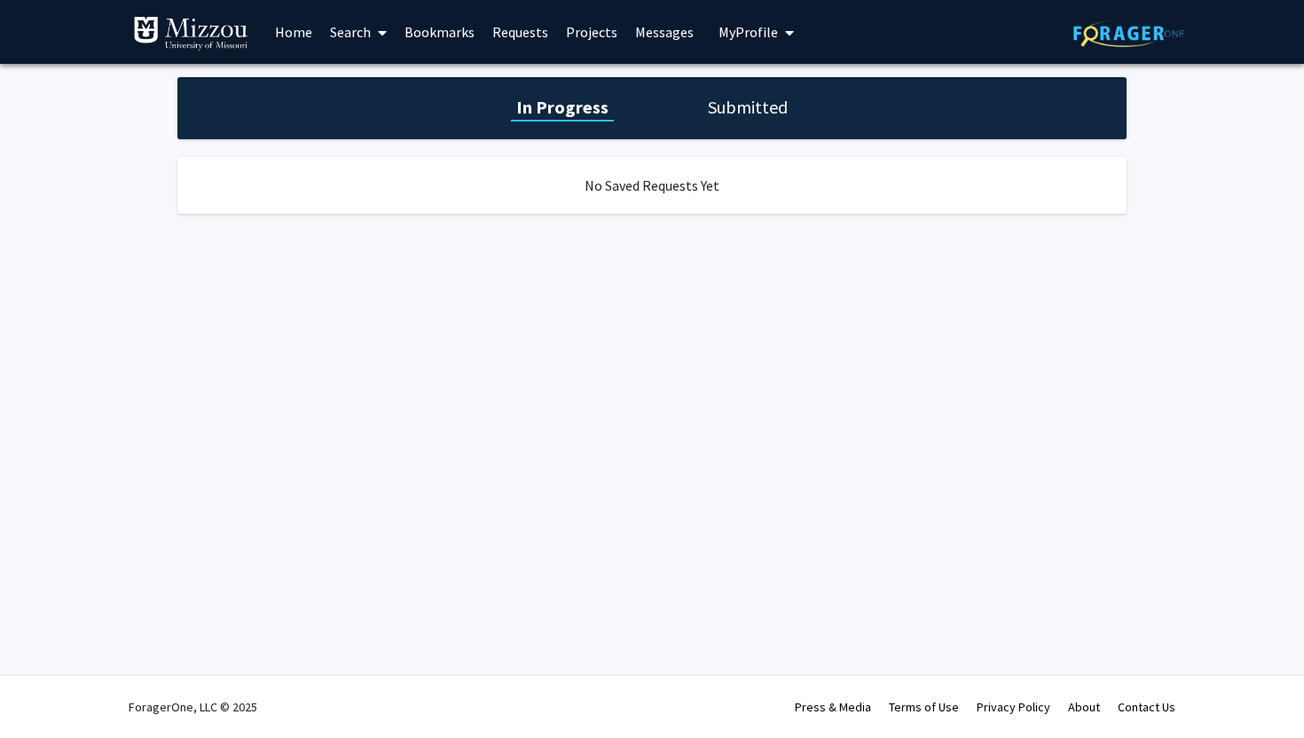
click at [754, 101] on h1 "Submitted" at bounding box center [748, 107] width 91 height 25
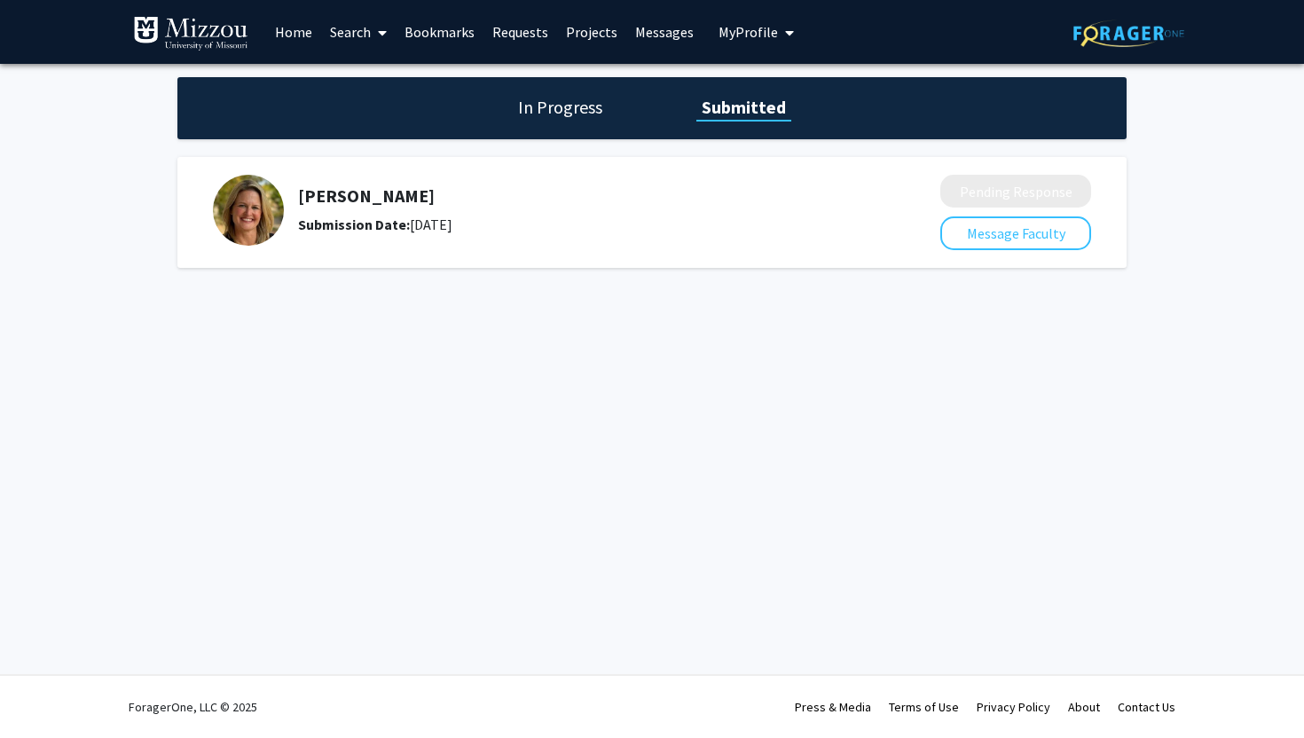
click at [280, 28] on link "Home" at bounding box center [293, 32] width 55 height 62
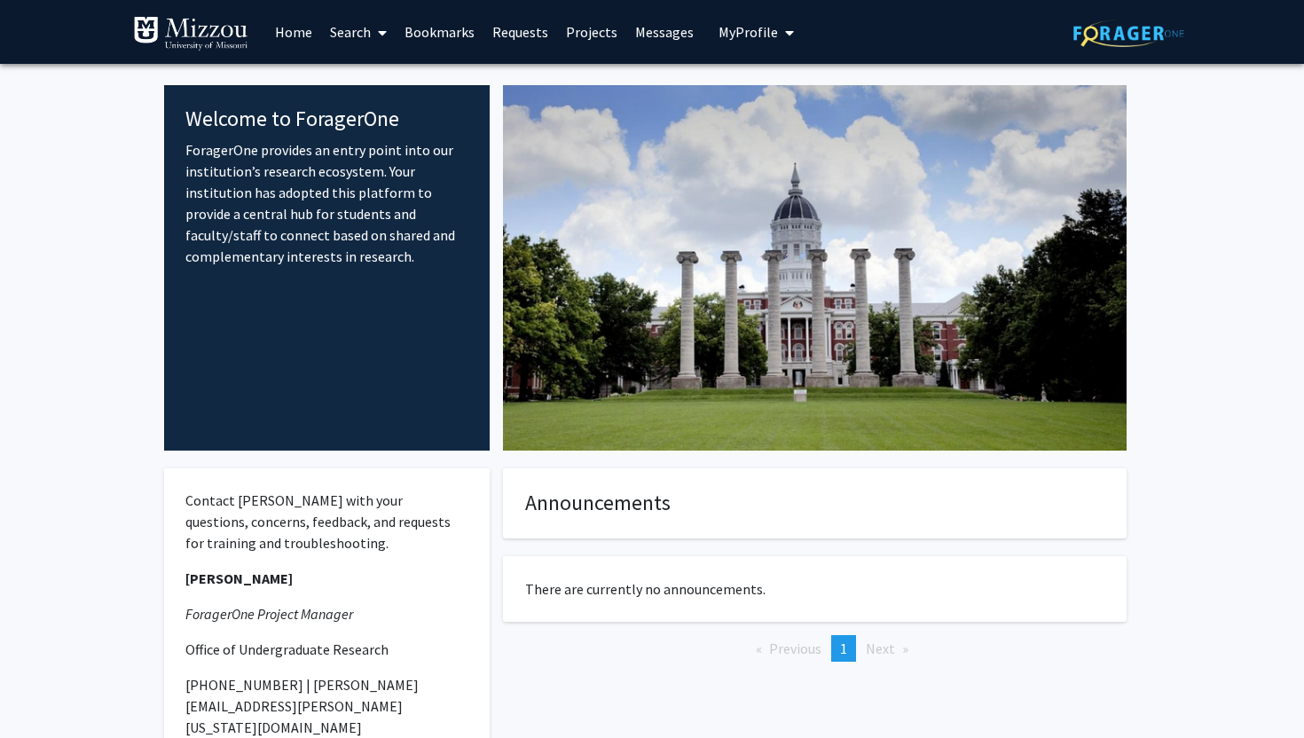
click at [528, 33] on link "Requests" at bounding box center [521, 32] width 74 height 62
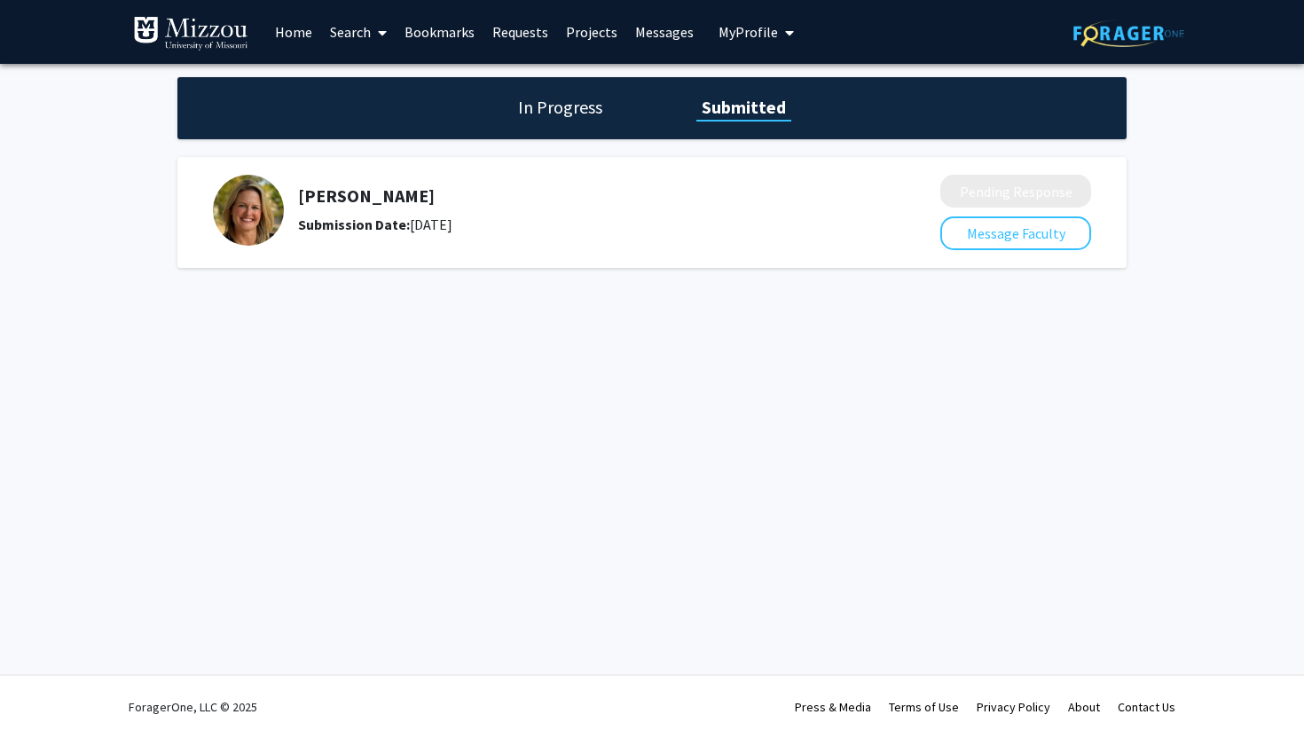
click at [353, 41] on link "Search" at bounding box center [358, 32] width 75 height 62
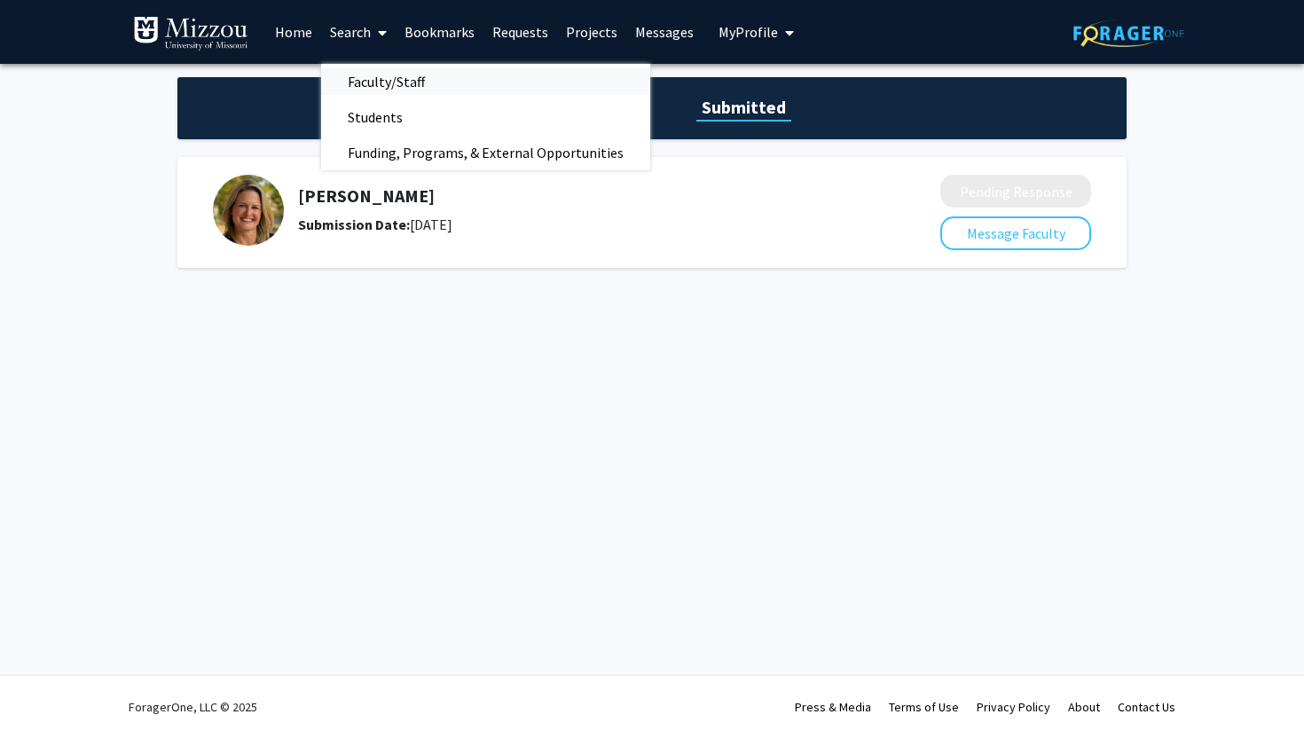
click at [400, 70] on span "Faculty/Staff" at bounding box center [386, 81] width 130 height 35
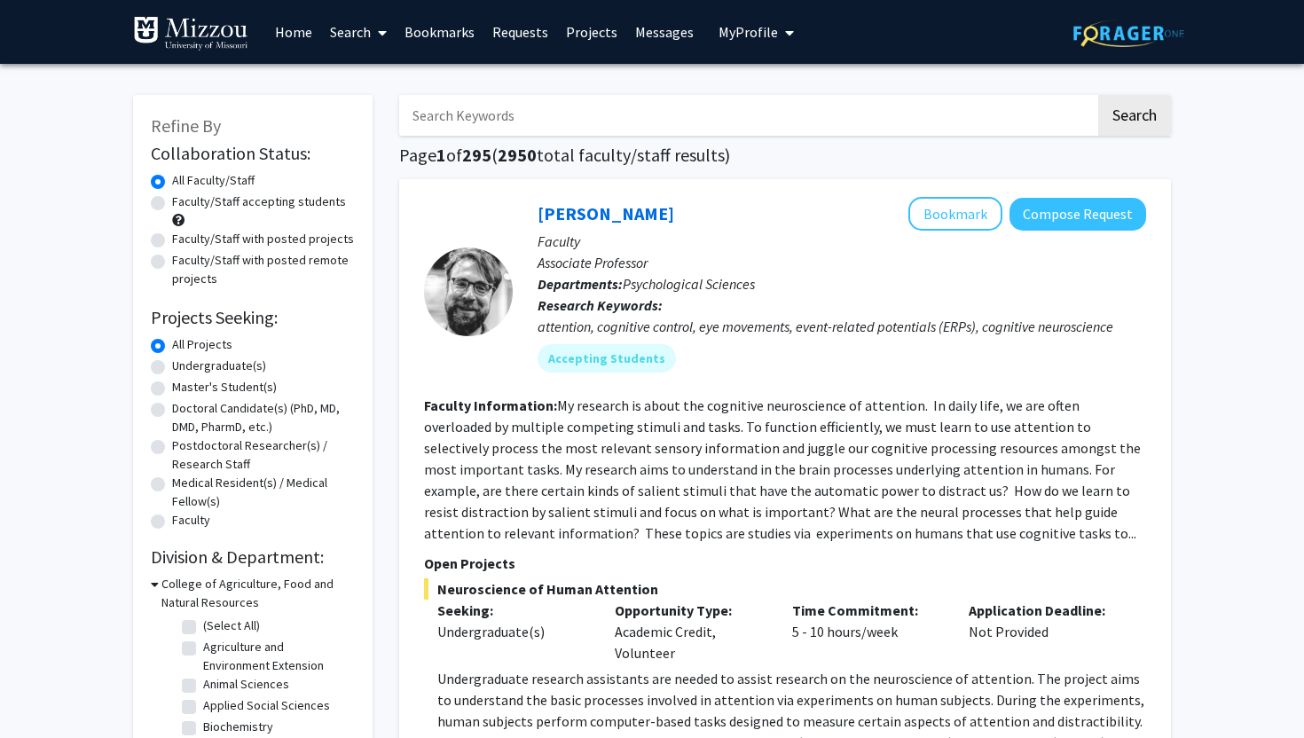
click at [457, 107] on input "Search Keywords" at bounding box center [747, 115] width 697 height 41
type input "[PERSON_NAME]"
click at [1098, 95] on button "Search" at bounding box center [1134, 115] width 73 height 41
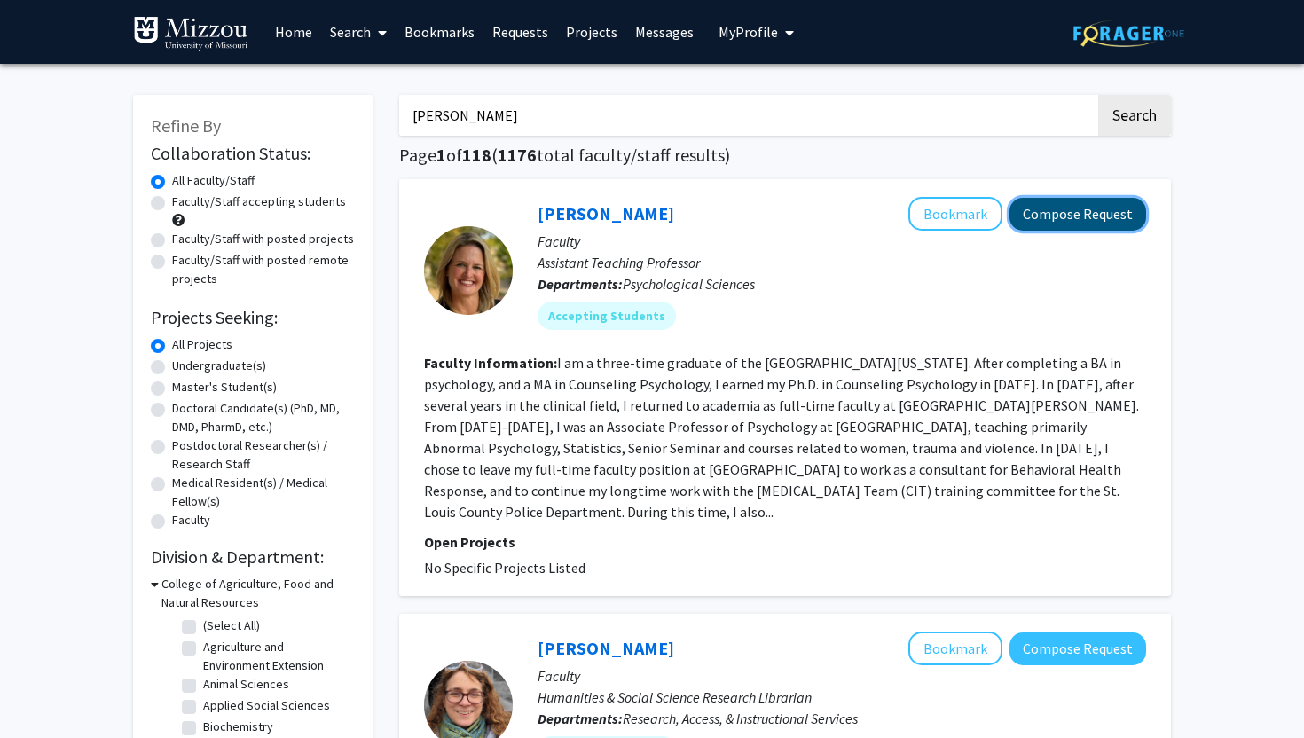
click at [1097, 224] on button "Compose Request" at bounding box center [1078, 214] width 137 height 33
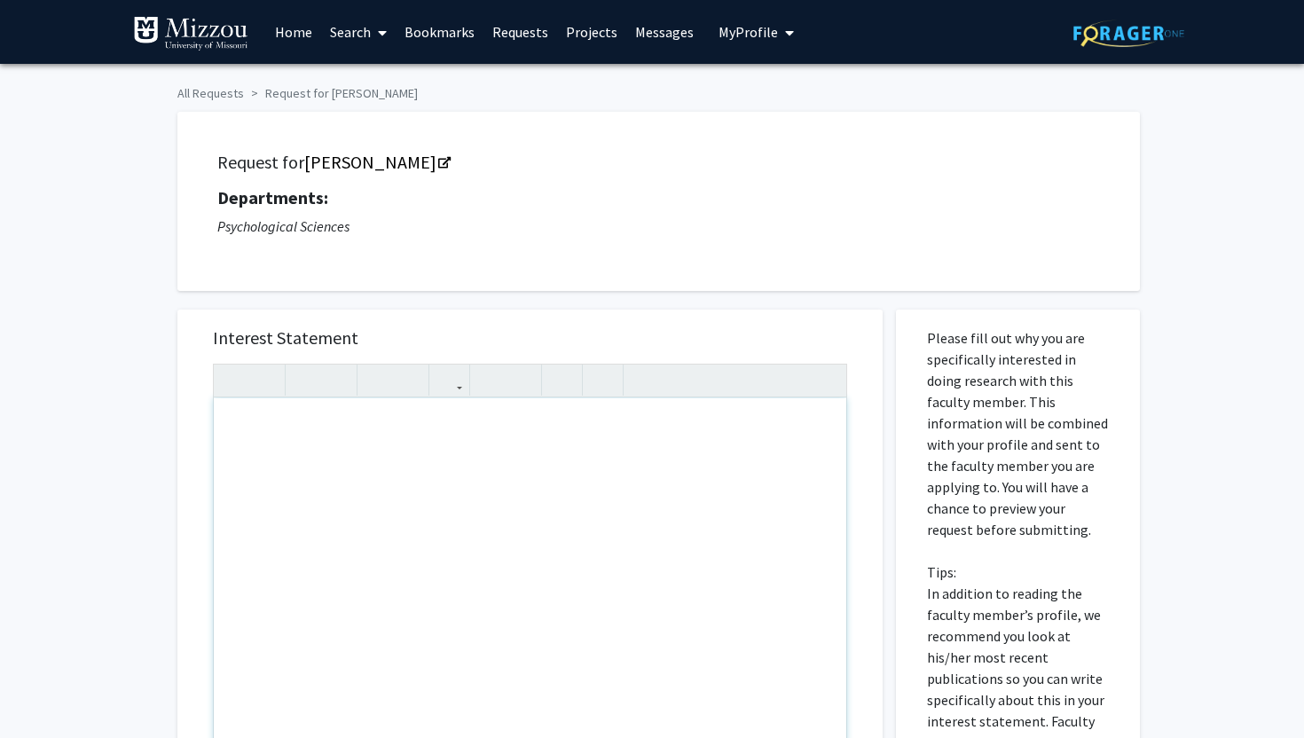
click at [329, 434] on div "Note to users with screen readers: Please press Alt+0 or Option+0 to deactivate…" at bounding box center [530, 601] width 633 height 406
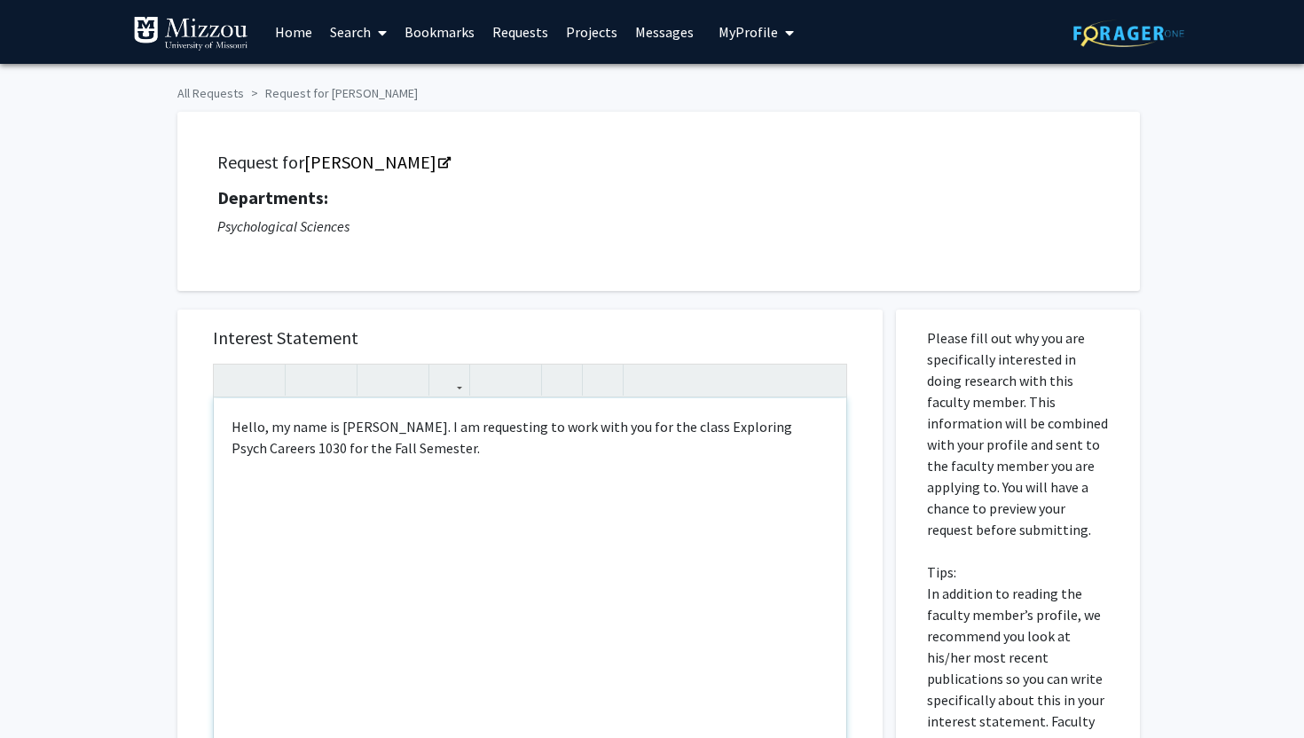
type textarea "Hello, my name is [PERSON_NAME]. I am requesting to work with you for the class…"
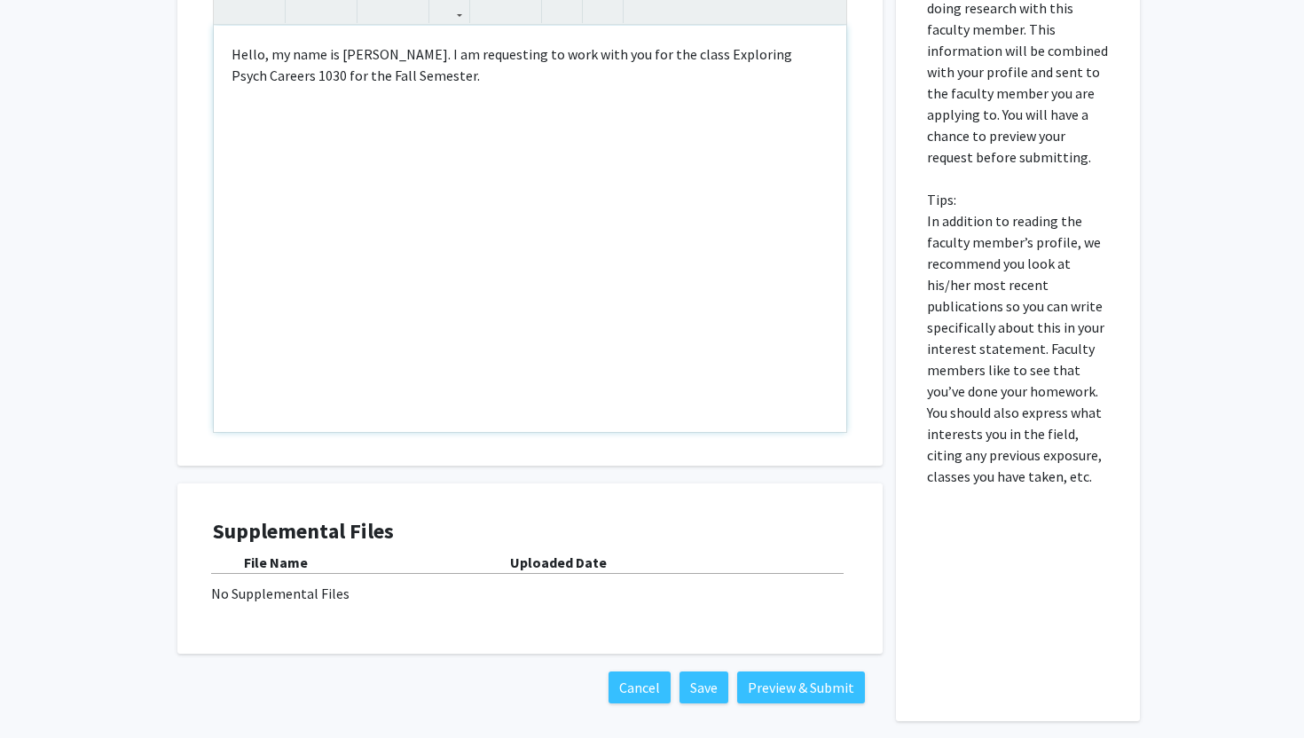
scroll to position [381, 0]
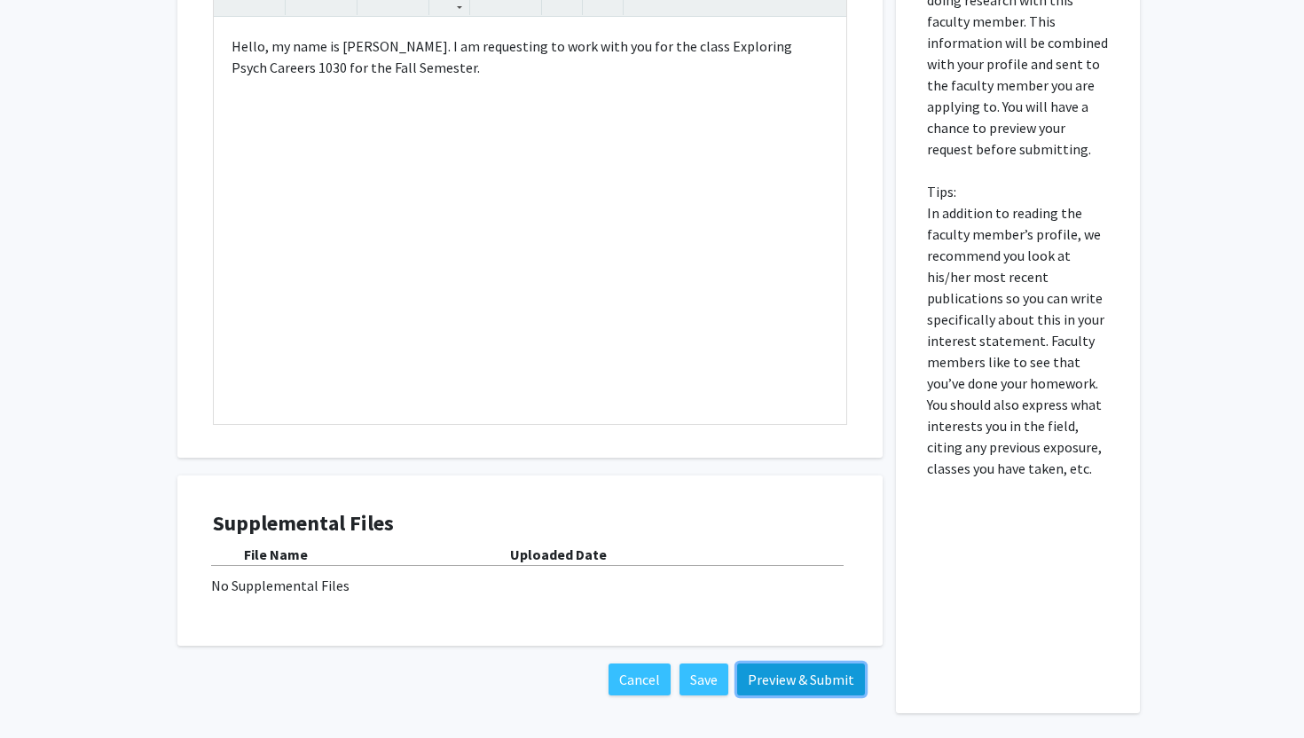
click at [846, 677] on button "Preview & Submit" at bounding box center [801, 680] width 128 height 32
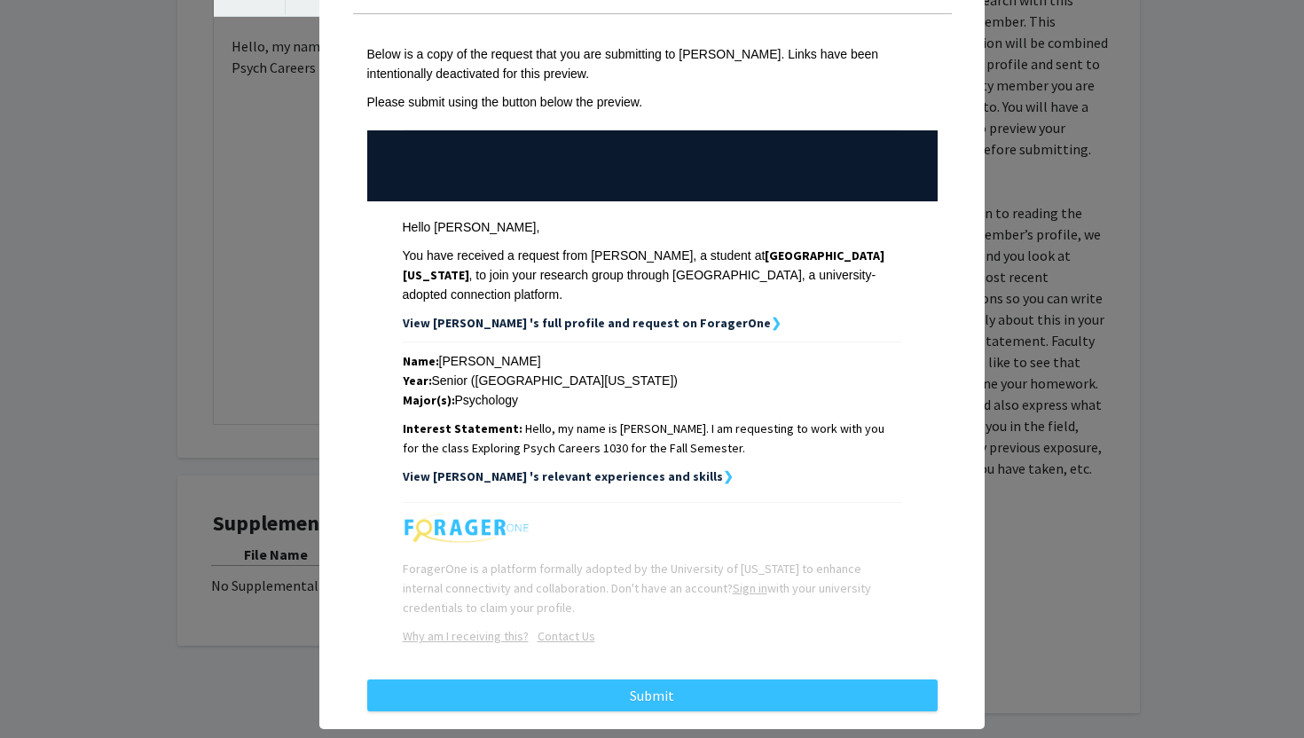
scroll to position [67, 0]
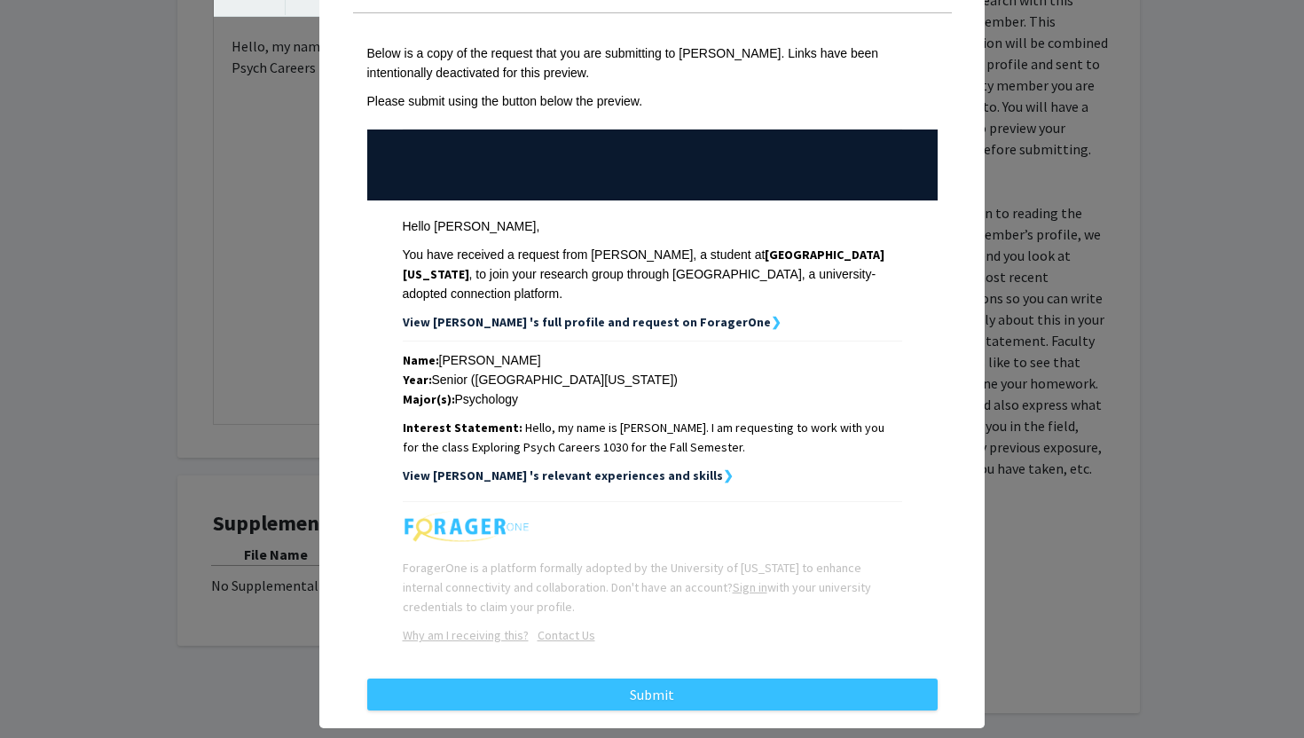
click at [586, 663] on div "Below is a copy of the request that you are submitting to [PERSON_NAME]. Links …" at bounding box center [652, 354] width 599 height 683
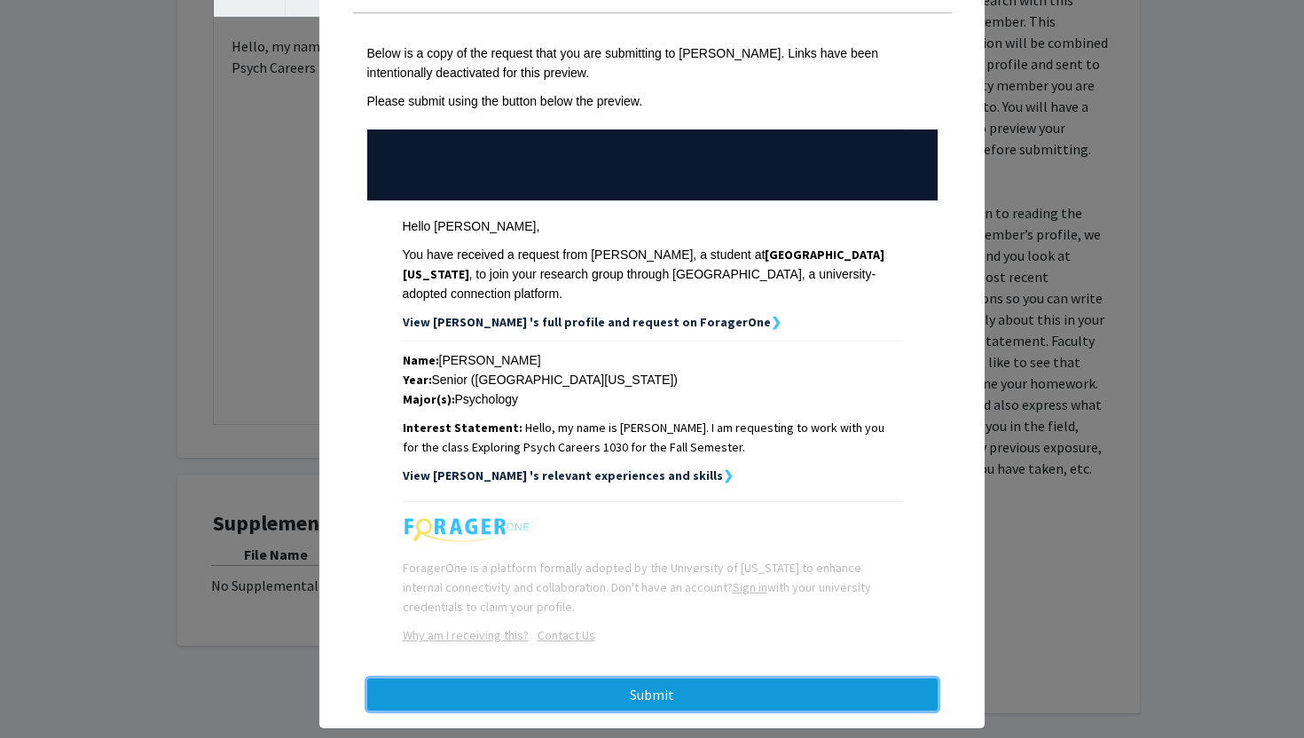
click at [573, 687] on button "Submit" at bounding box center [652, 695] width 571 height 32
